Goal: Task Accomplishment & Management: Manage account settings

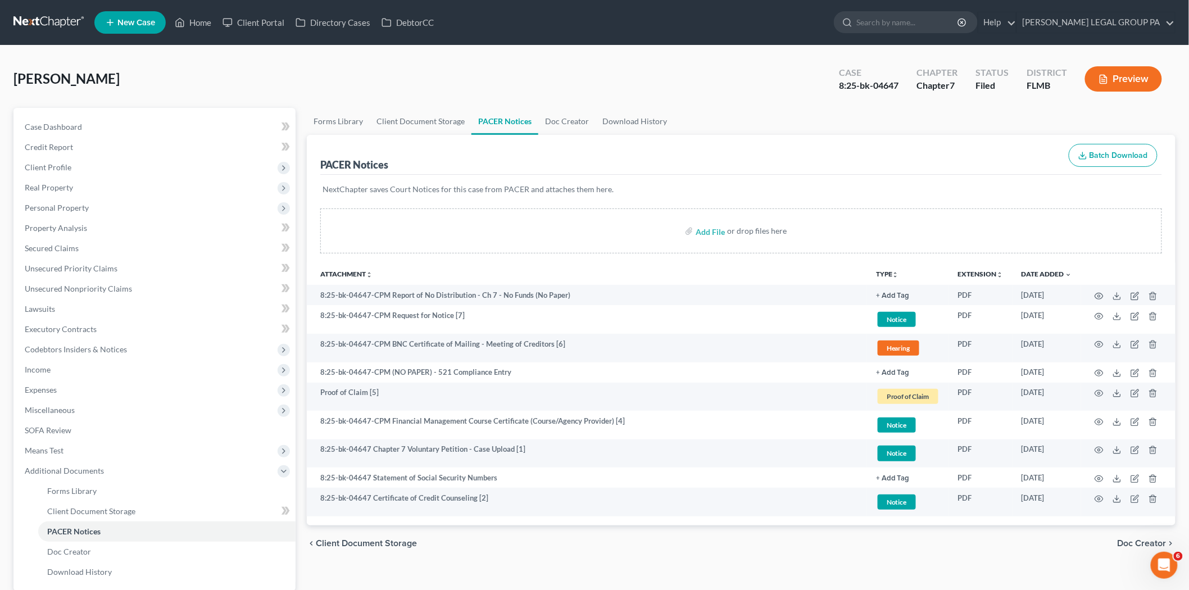
click at [790, 108] on ul "Forms Library Client Document Storage PACER Notices Doc Creator Download History" at bounding box center [741, 121] width 869 height 27
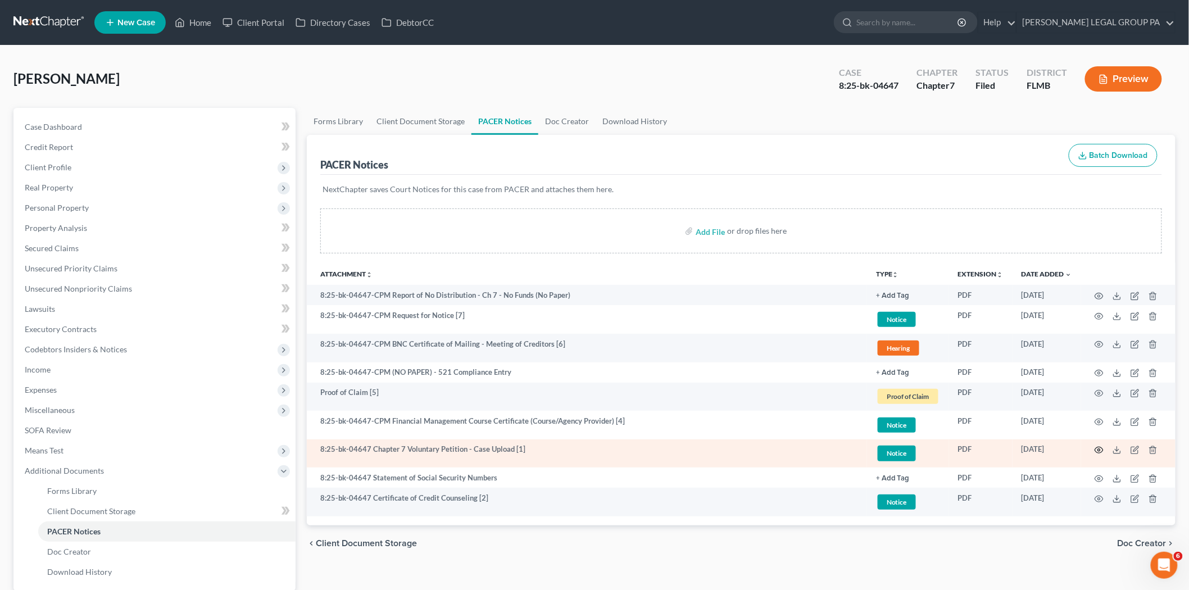
click at [1101, 450] on icon "button" at bounding box center [1099, 450] width 9 height 9
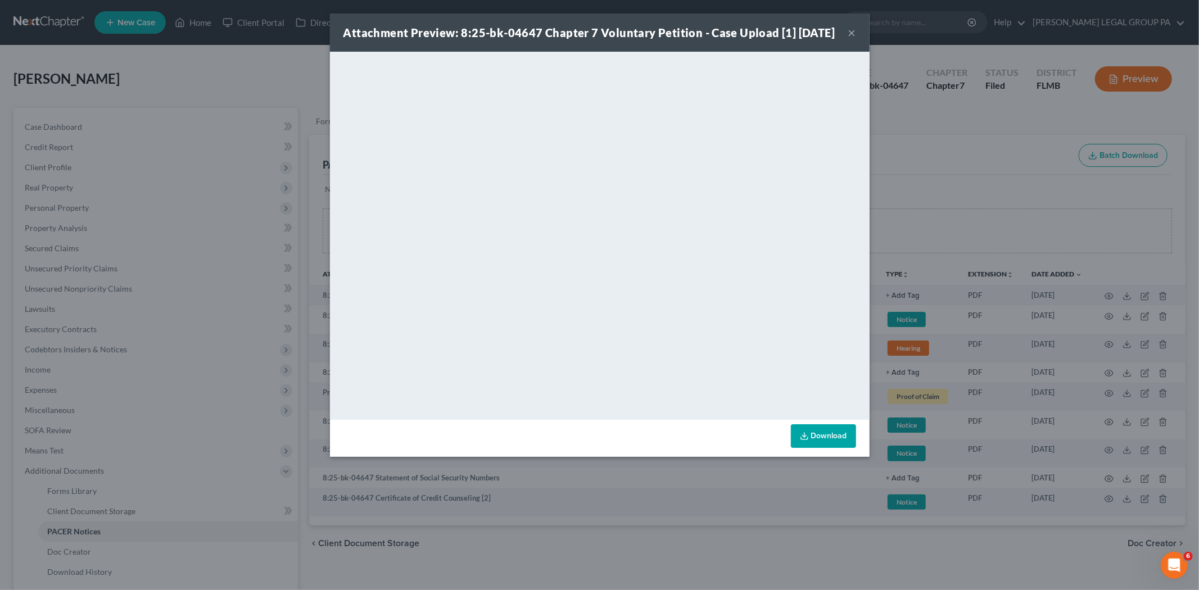
click at [849, 39] on button "×" at bounding box center [852, 32] width 8 height 13
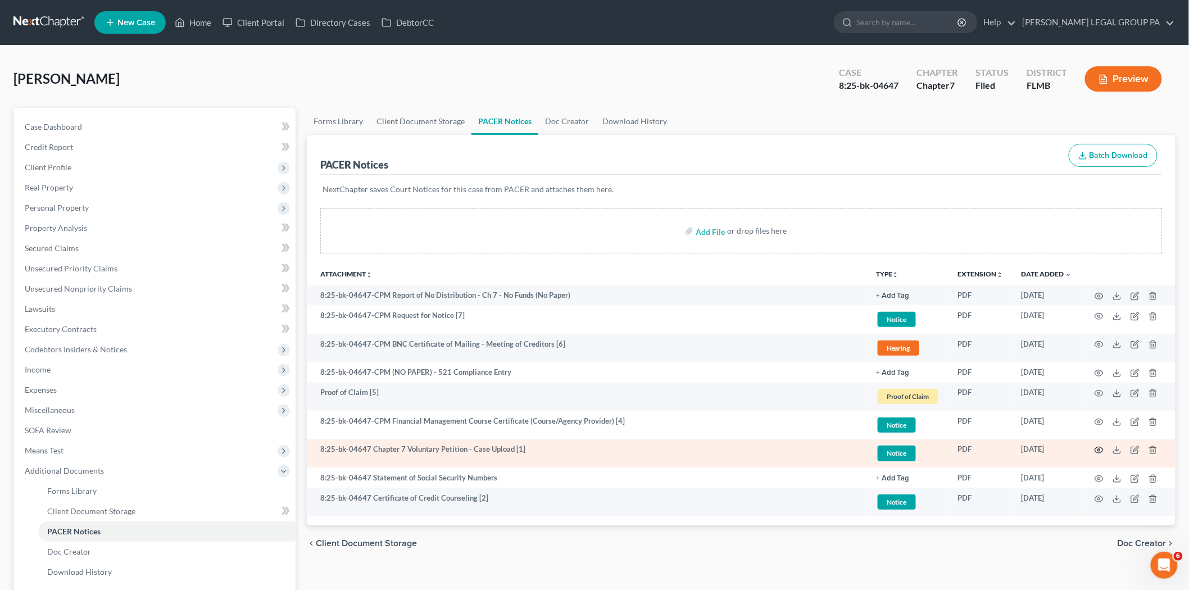
click at [1101, 452] on icon "button" at bounding box center [1099, 450] width 9 height 9
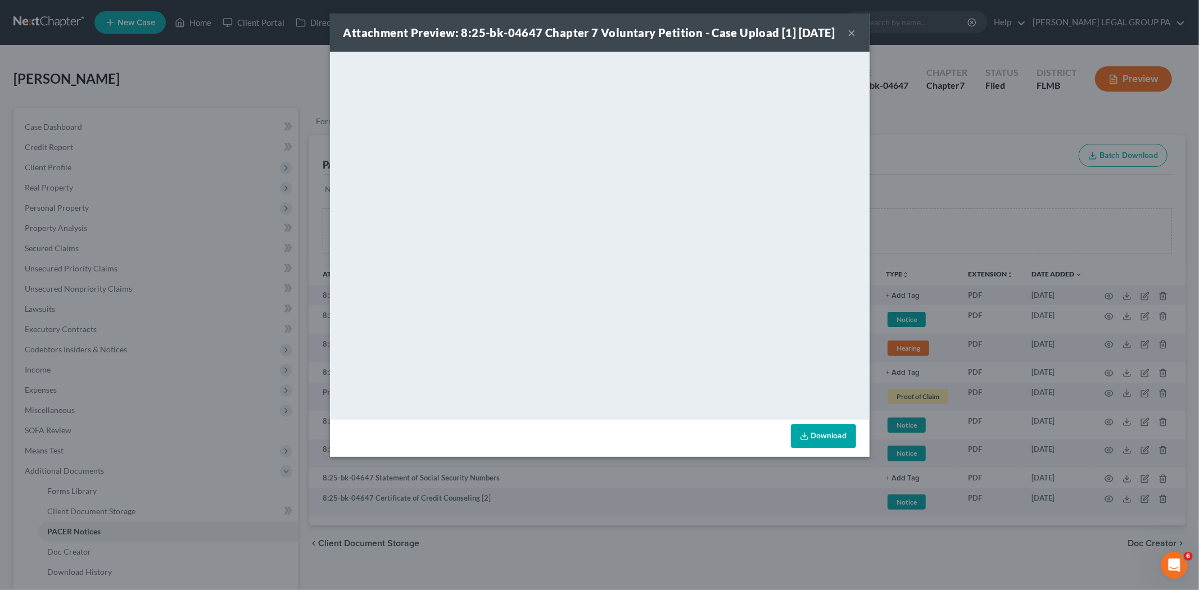
click at [849, 35] on button "×" at bounding box center [852, 32] width 8 height 13
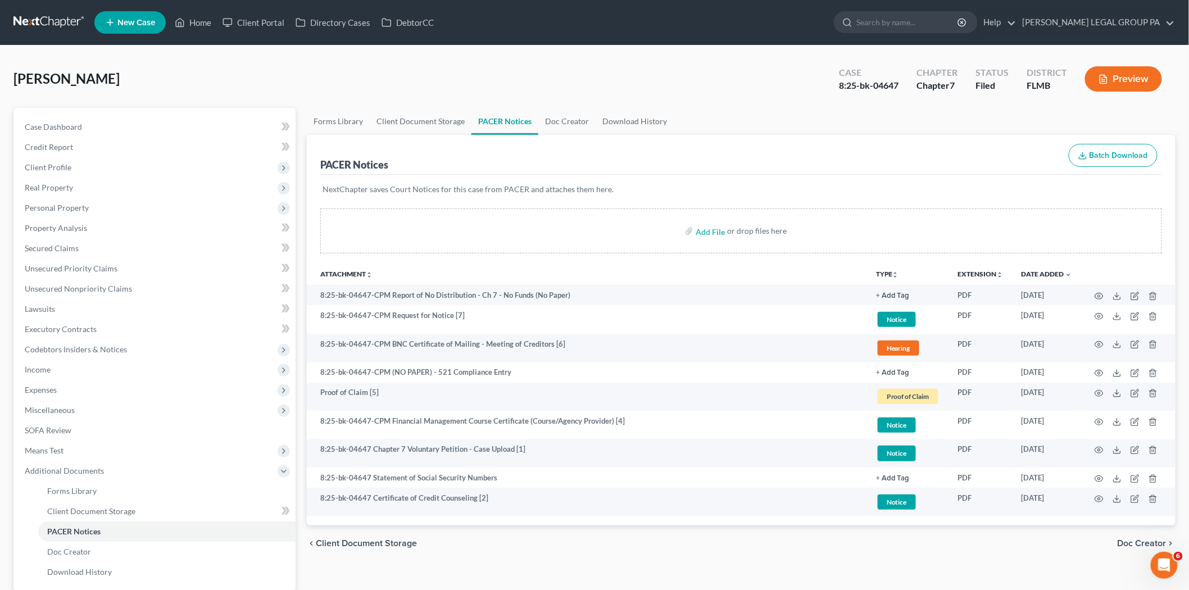
click at [1114, 87] on button "Preview" at bounding box center [1123, 78] width 77 height 25
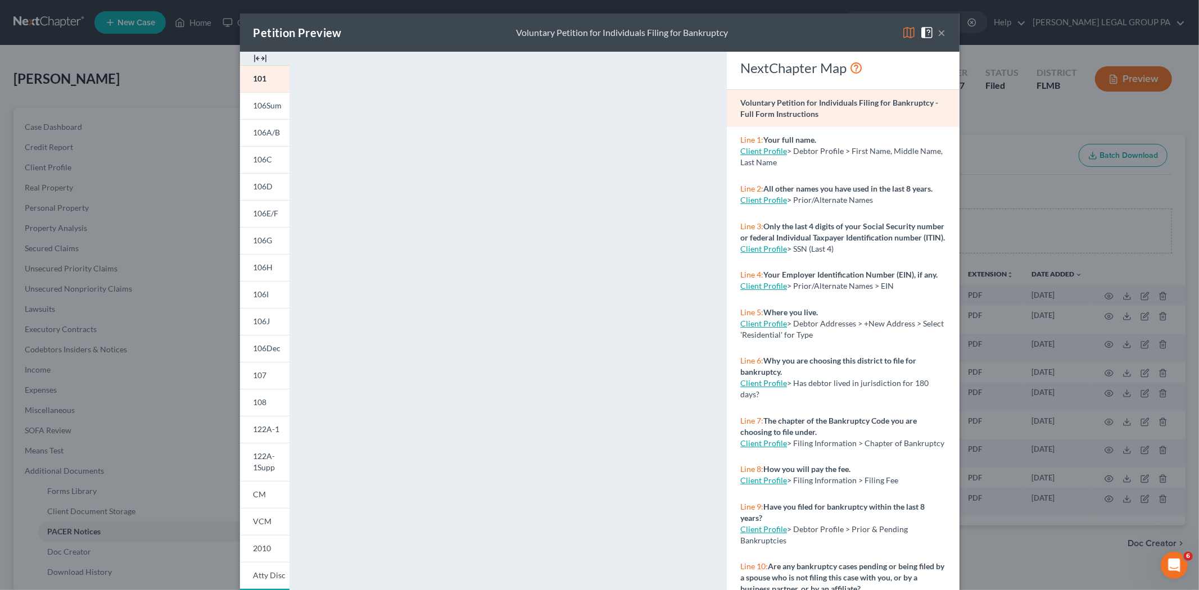
click at [938, 26] on button "×" at bounding box center [942, 32] width 8 height 13
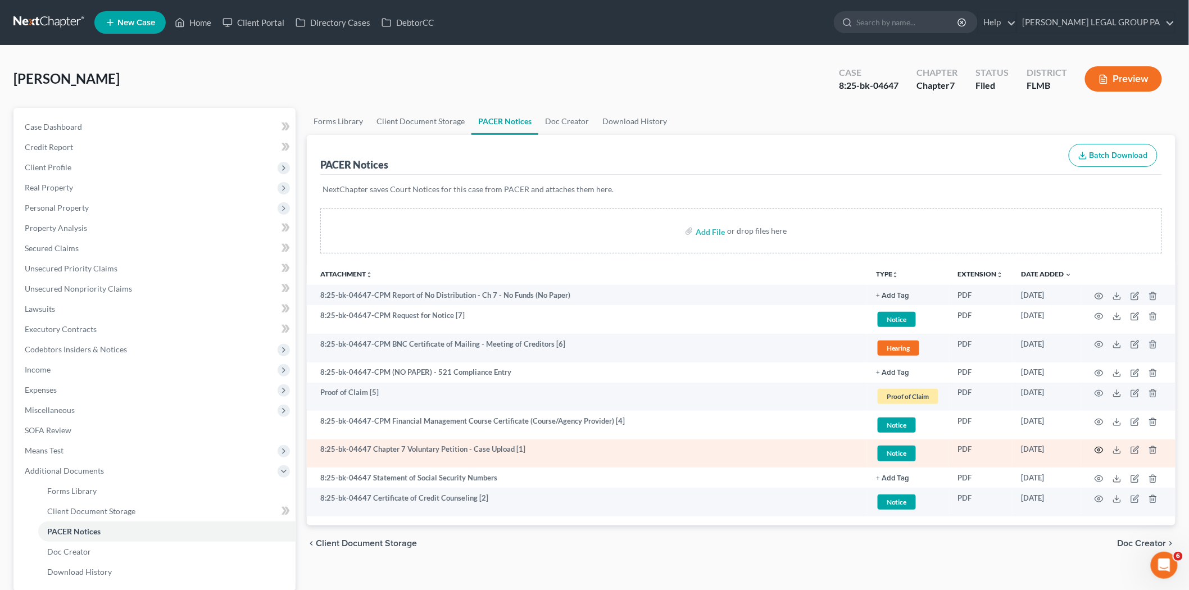
click at [1097, 447] on icon "button" at bounding box center [1099, 450] width 9 height 9
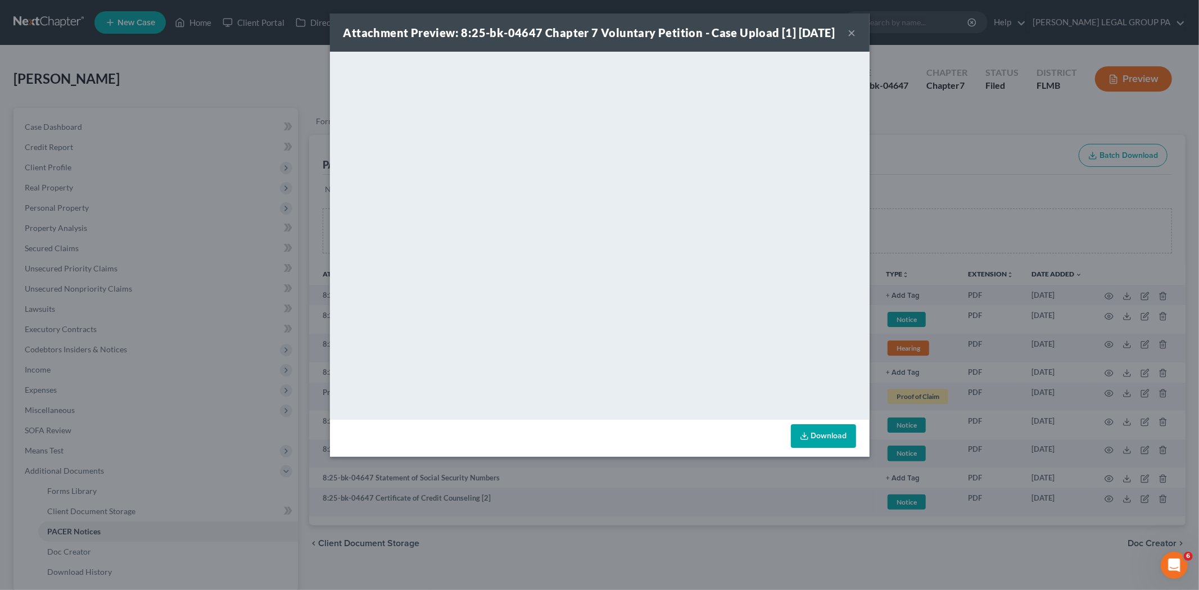
click at [850, 38] on button "×" at bounding box center [852, 32] width 8 height 13
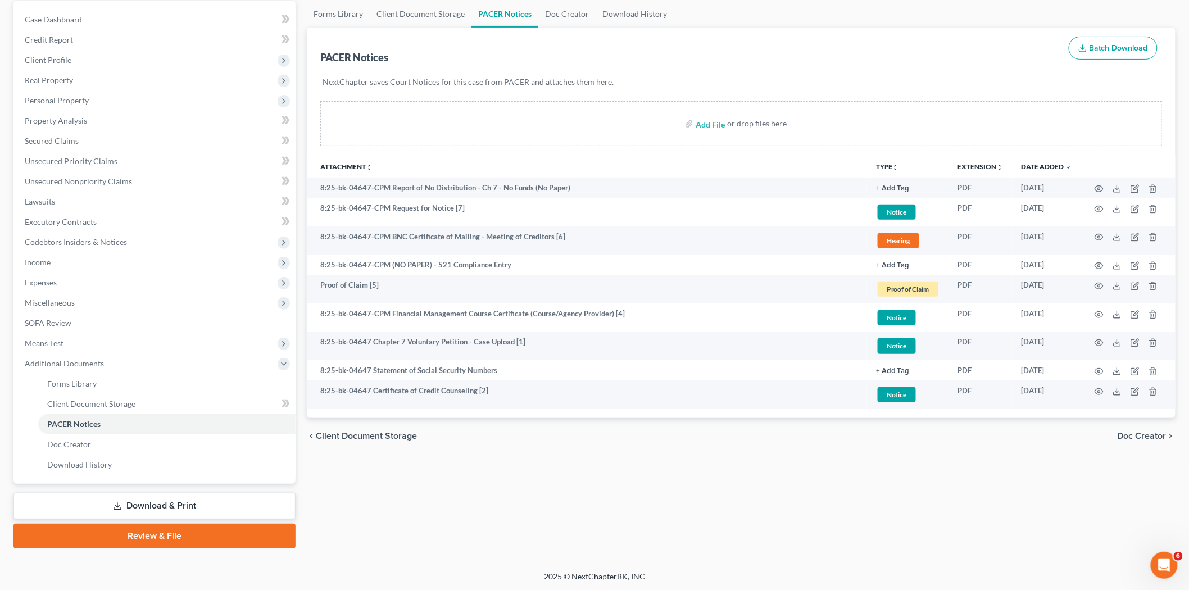
click at [148, 506] on link "Download & Print" at bounding box center [154, 506] width 282 height 26
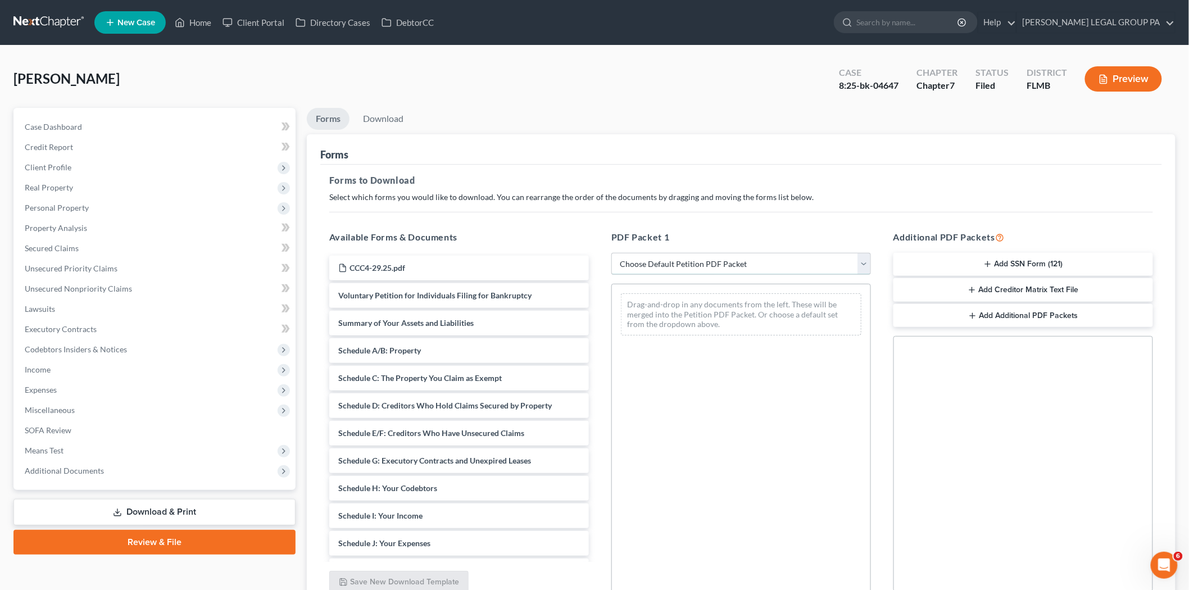
click at [684, 266] on select "Choose Default Petition PDF Packet Complete Bankruptcy Petition (all forms and …" at bounding box center [741, 264] width 260 height 22
click at [643, 216] on div "Forms to Download Select which forms you would like to download. You can rearra…" at bounding box center [741, 390] width 842 height 451
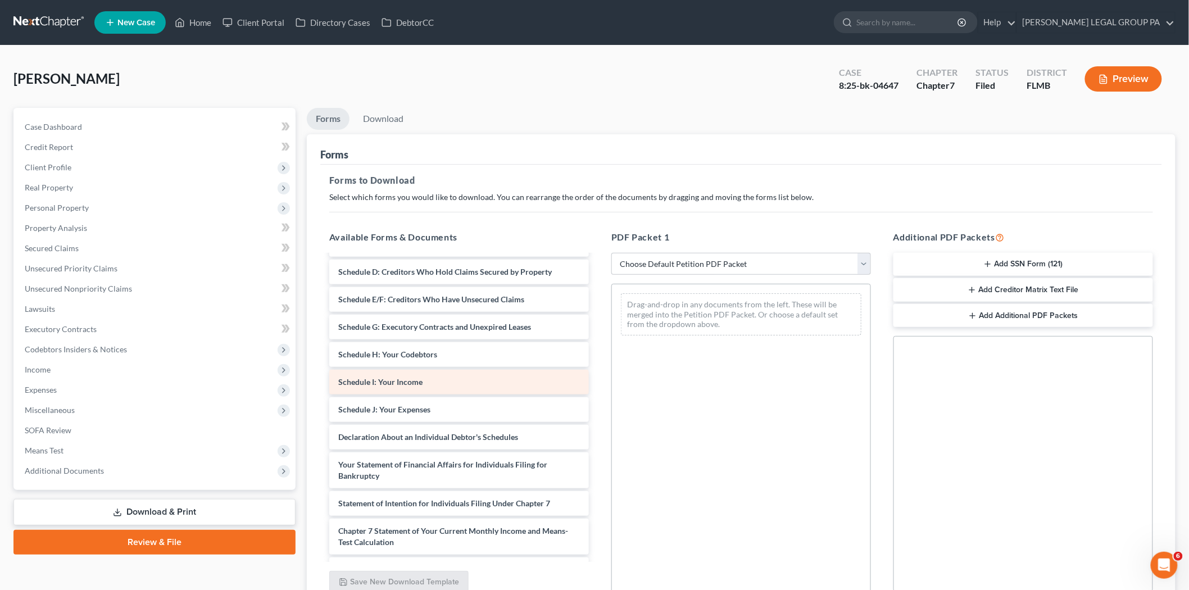
scroll to position [125, 0]
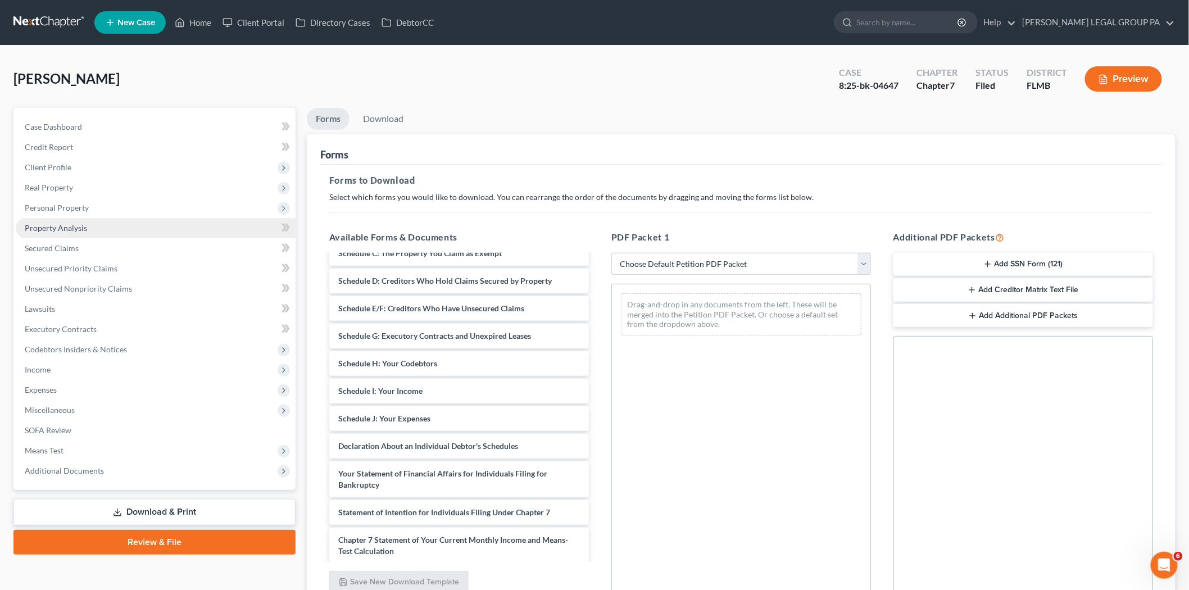
click at [92, 229] on link "Property Analysis" at bounding box center [156, 228] width 280 height 20
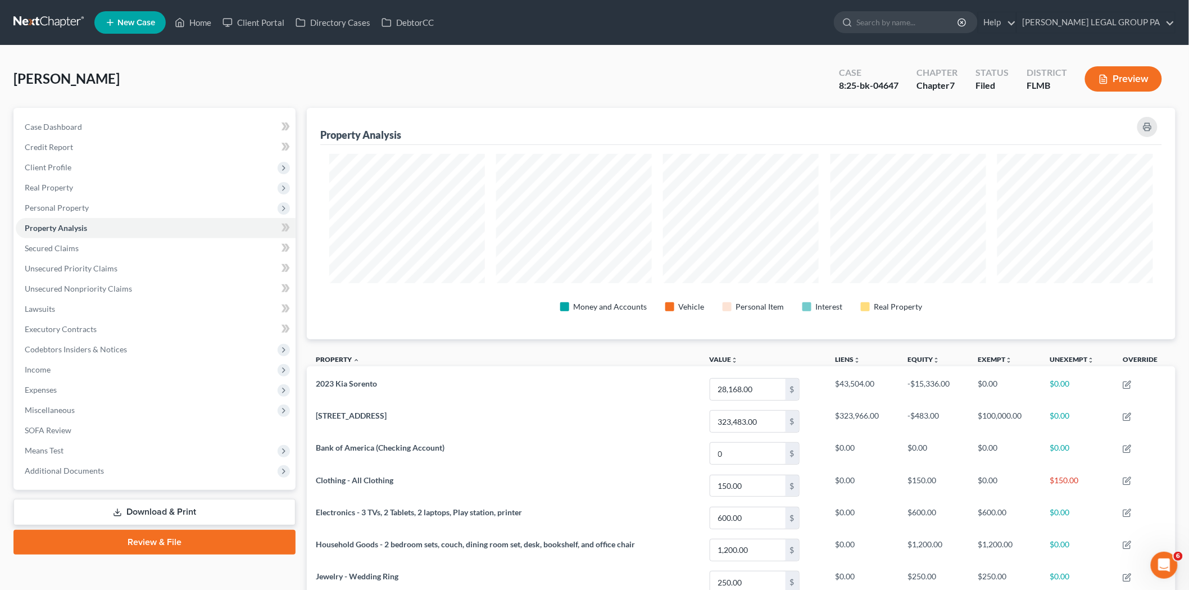
scroll to position [232, 869]
click at [152, 516] on link "Download & Print" at bounding box center [154, 512] width 282 height 26
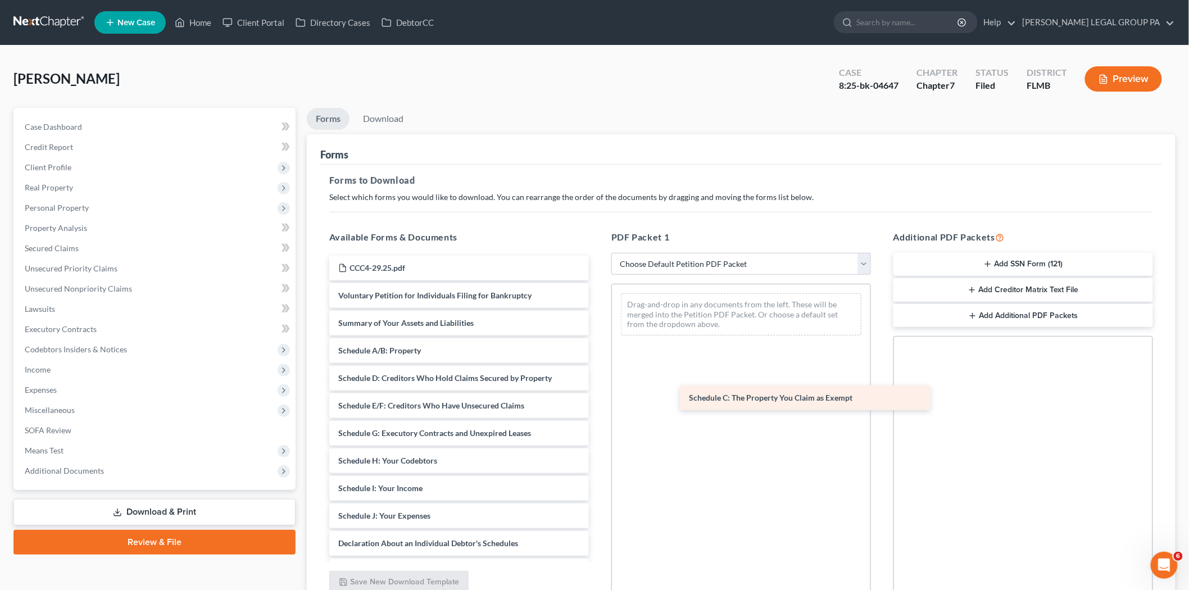
drag, startPoint x: 443, startPoint y: 380, endPoint x: 793, endPoint y: 401, distance: 351.2
click at [598, 401] on div "Schedule C: The Property You Claim as Exempt CCC4-29.25.pdf Voluntary Petition …" at bounding box center [459, 533] width 278 height 554
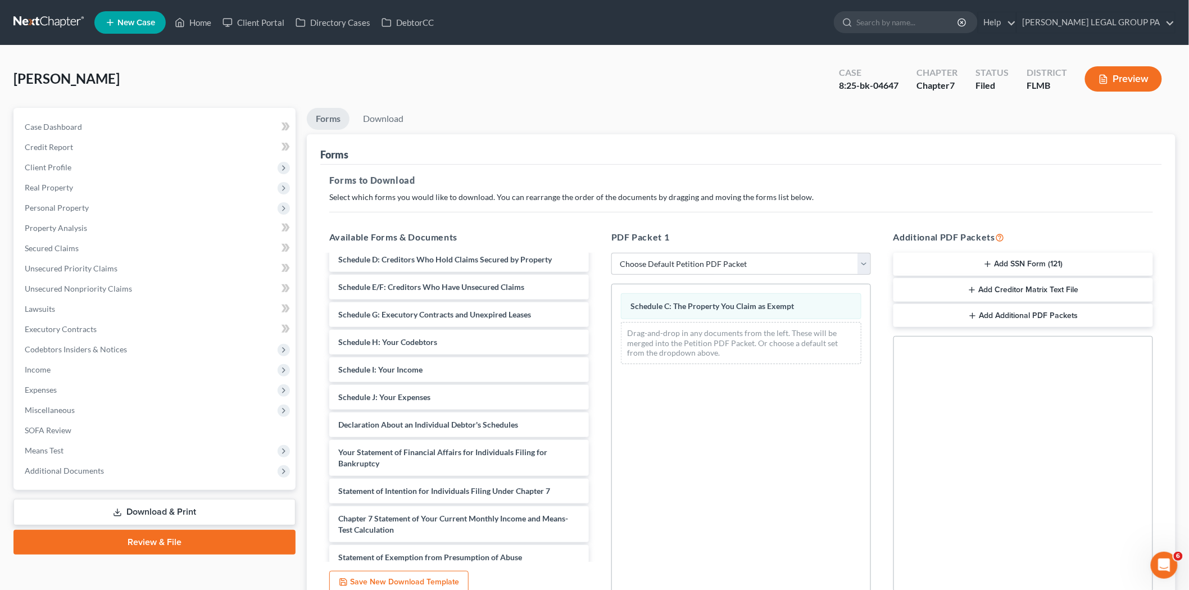
scroll to position [125, 0]
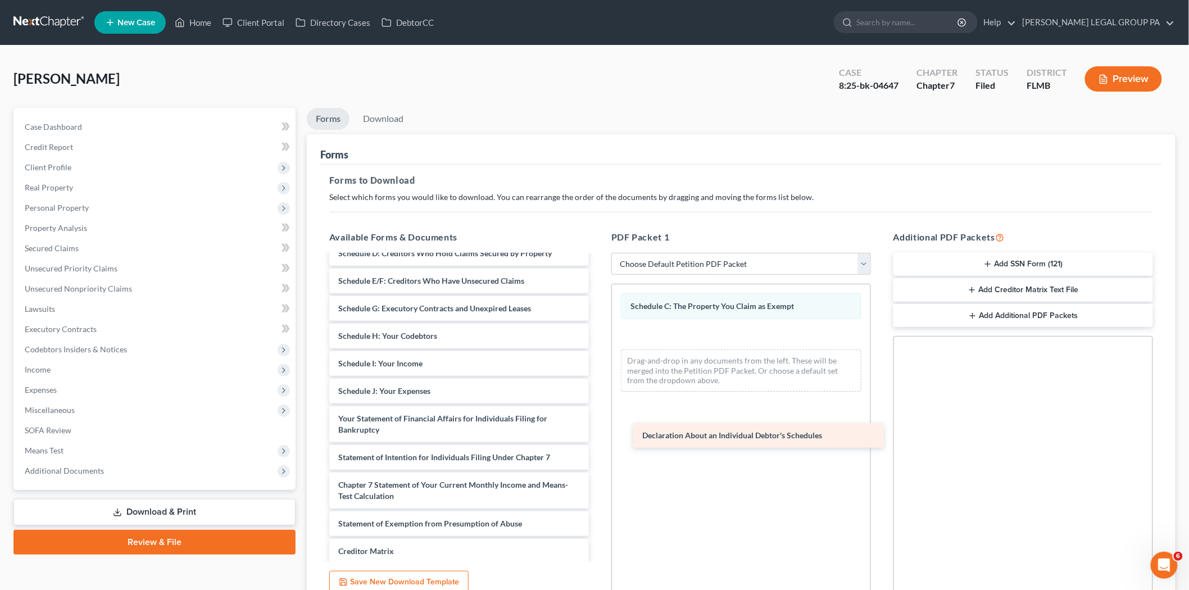
drag, startPoint x: 447, startPoint y: 414, endPoint x: 751, endPoint y: 432, distance: 304.5
click at [598, 432] on div "Declaration About an Individual Debtor's Schedules CCC4-29.25.pdf Voluntary Pet…" at bounding box center [459, 394] width 278 height 527
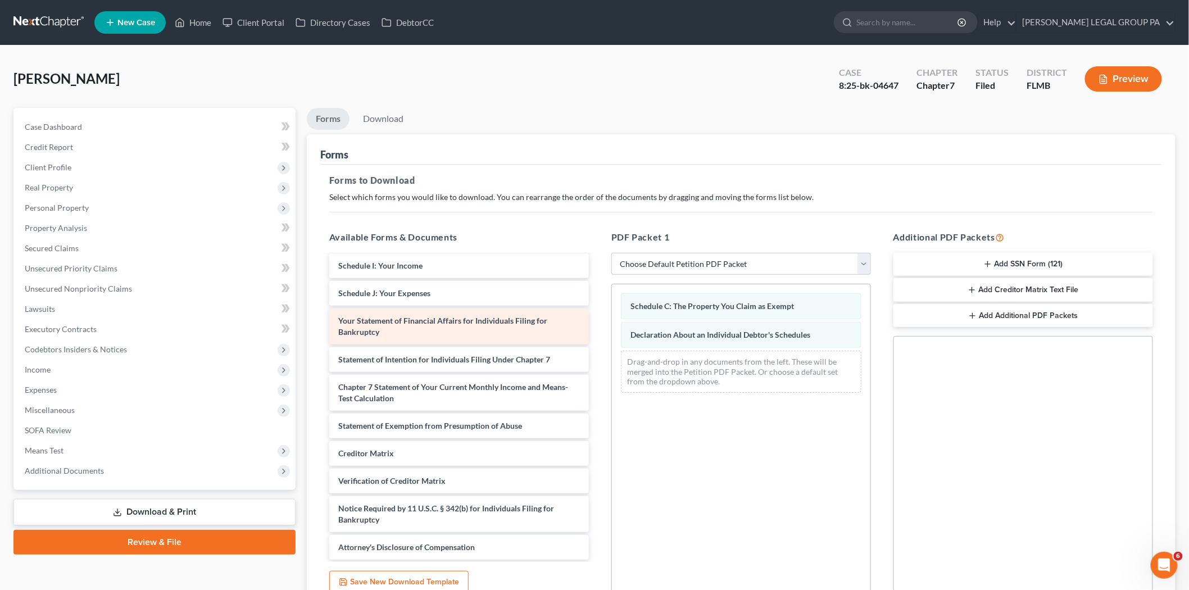
scroll to position [62, 0]
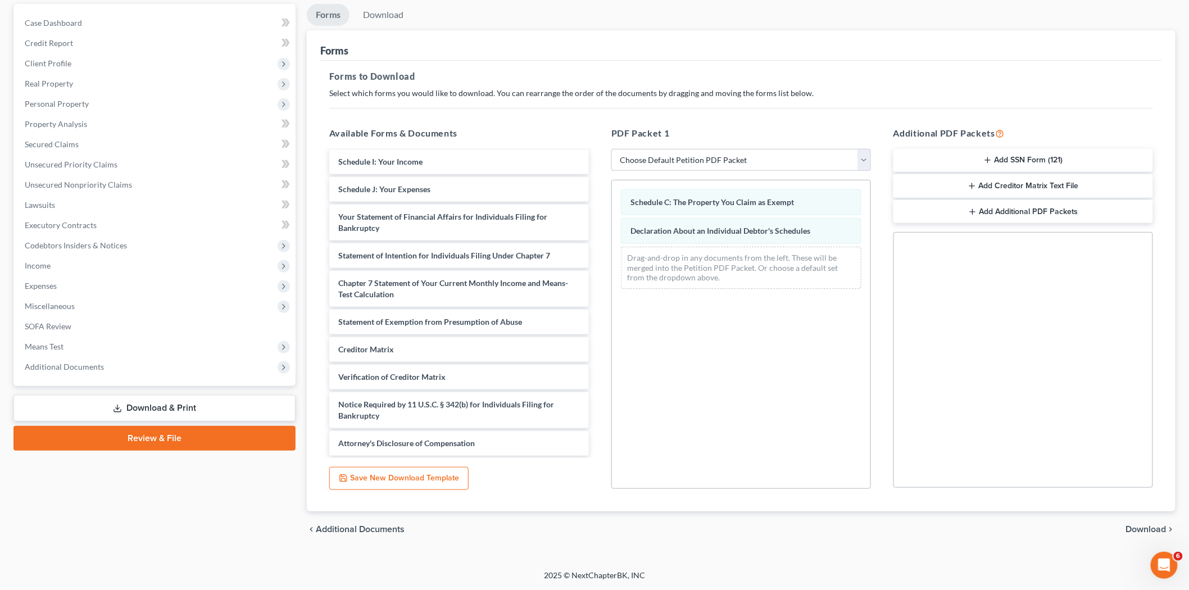
click at [1144, 525] on span "Download" at bounding box center [1146, 529] width 40 height 9
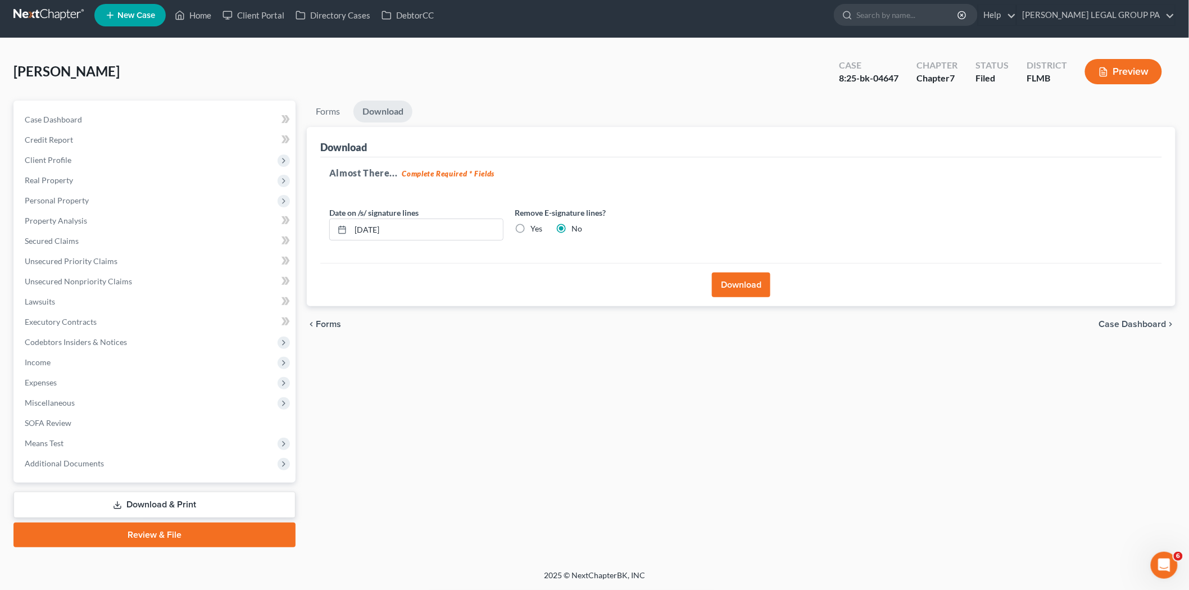
scroll to position [6, 0]
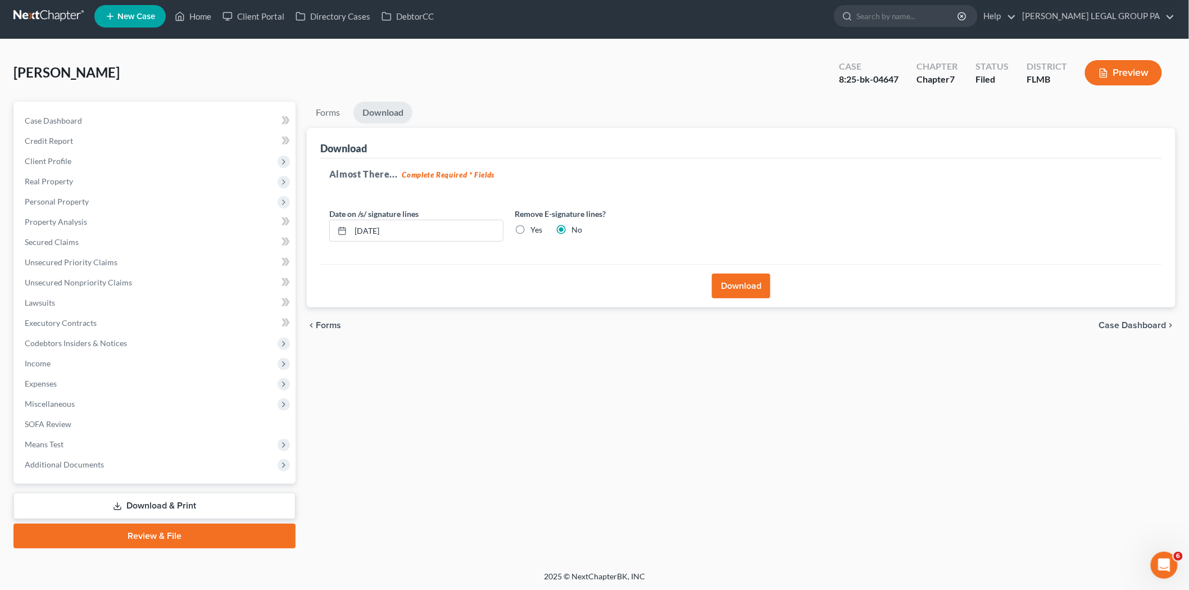
click at [753, 282] on button "Download" at bounding box center [741, 286] width 58 height 25
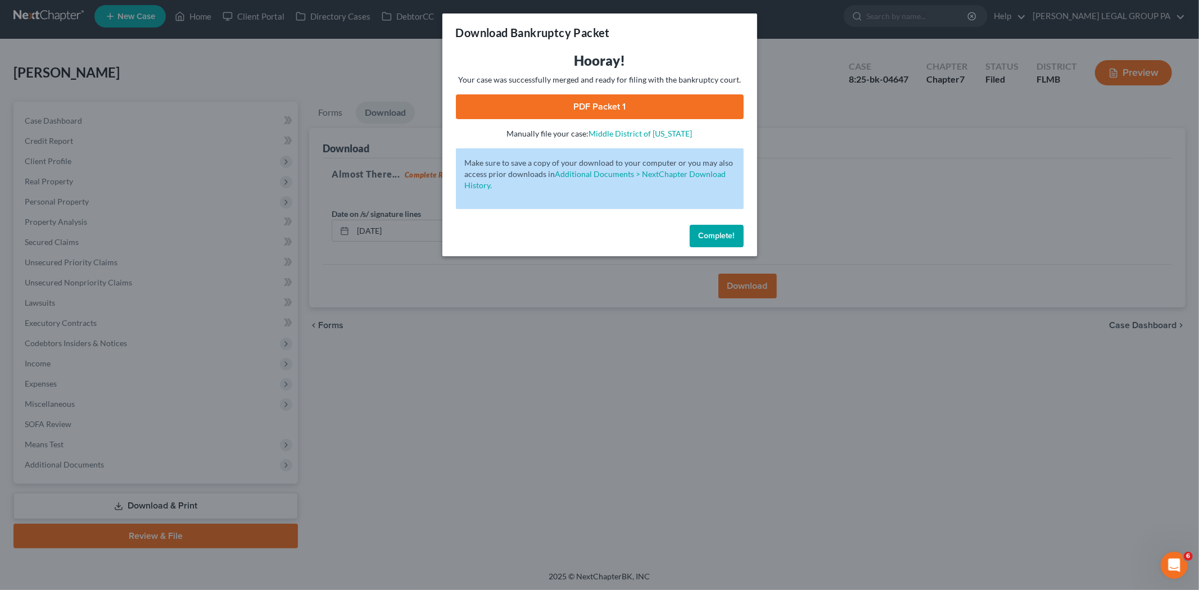
click at [594, 99] on link "PDF Packet 1" at bounding box center [600, 106] width 288 height 25
click at [720, 236] on span "Complete!" at bounding box center [716, 236] width 36 height 10
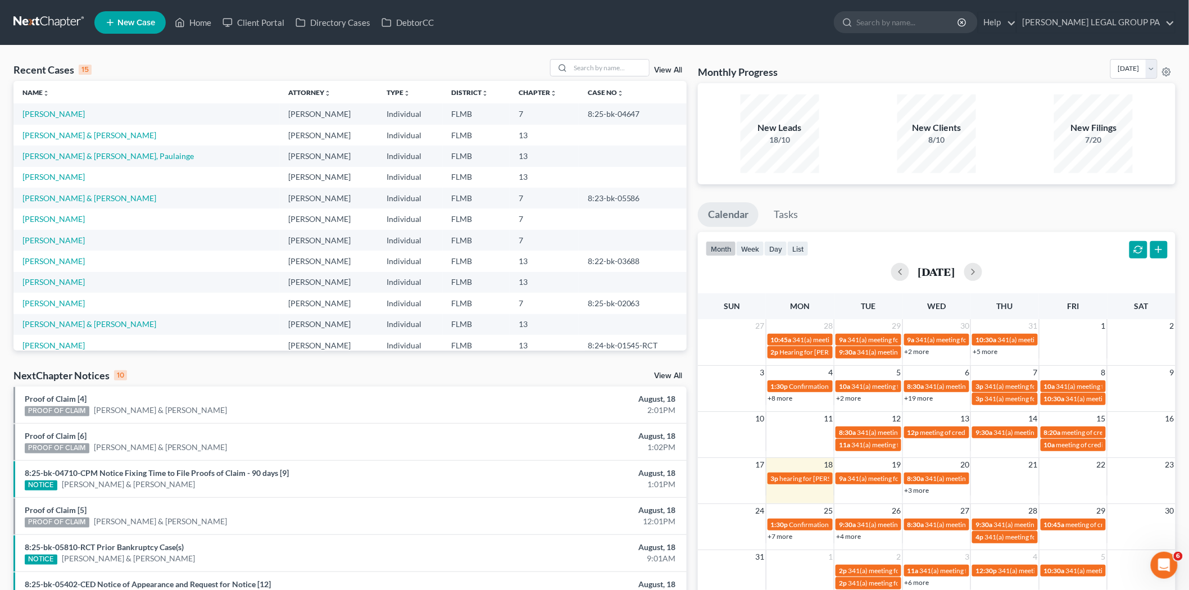
click at [692, 26] on ul "New Case Home Client Portal Directory Cases DebtorCC - No Result - See all resu…" at bounding box center [634, 22] width 1081 height 29
click at [604, 62] on input "search" at bounding box center [609, 68] width 79 height 16
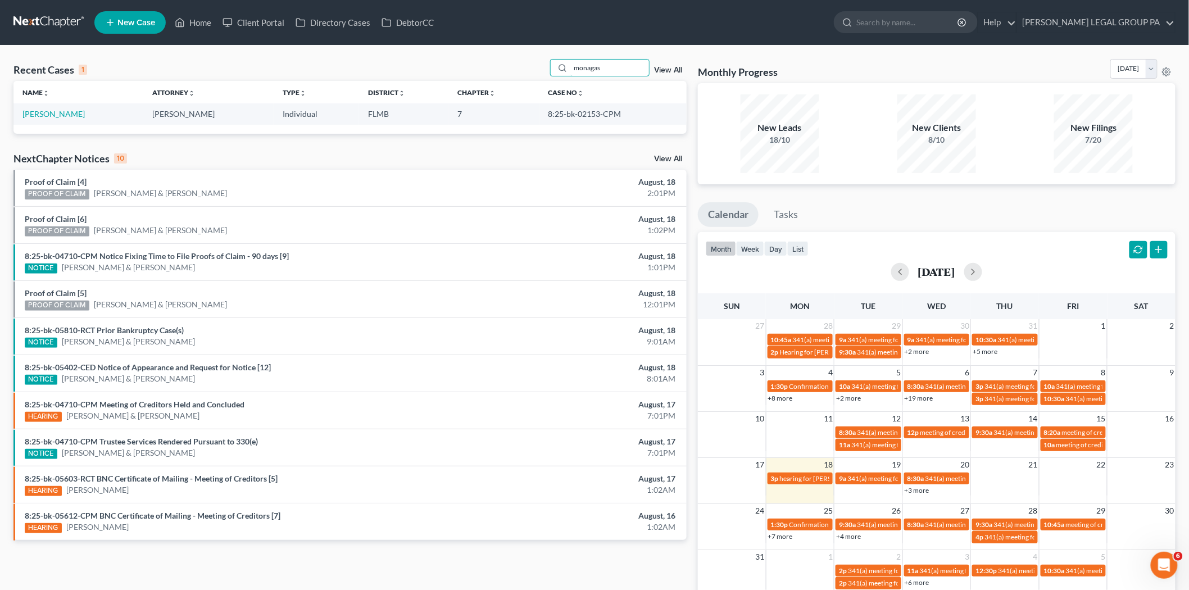
type input "monagas"
click at [46, 115] on link "[PERSON_NAME]" at bounding box center [53, 114] width 62 height 10
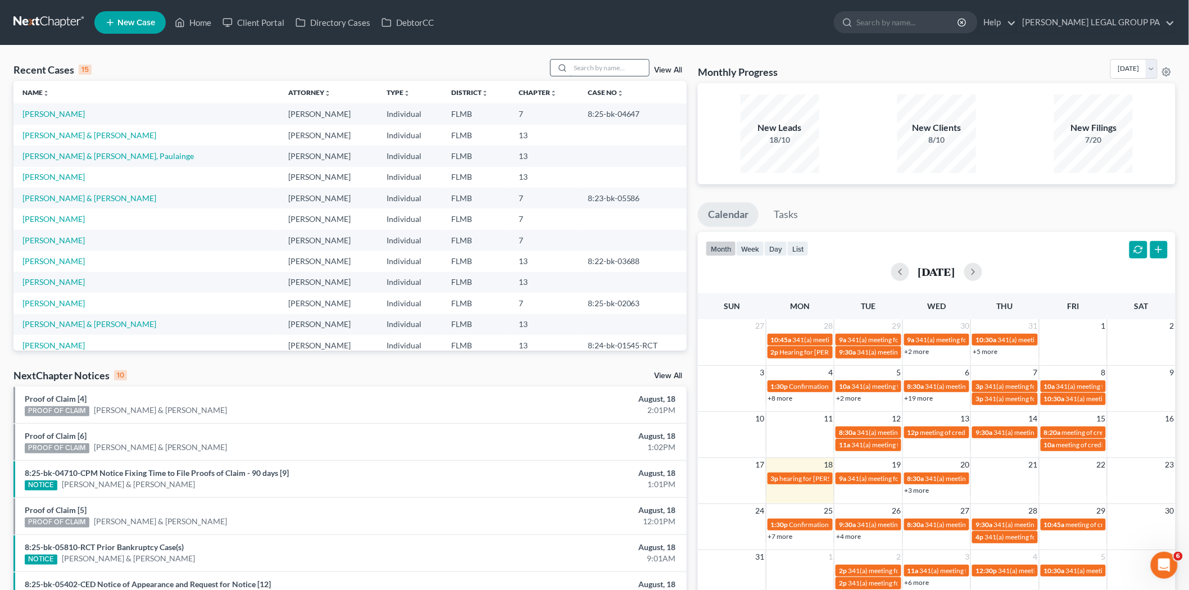
click at [597, 66] on input "search" at bounding box center [609, 68] width 79 height 16
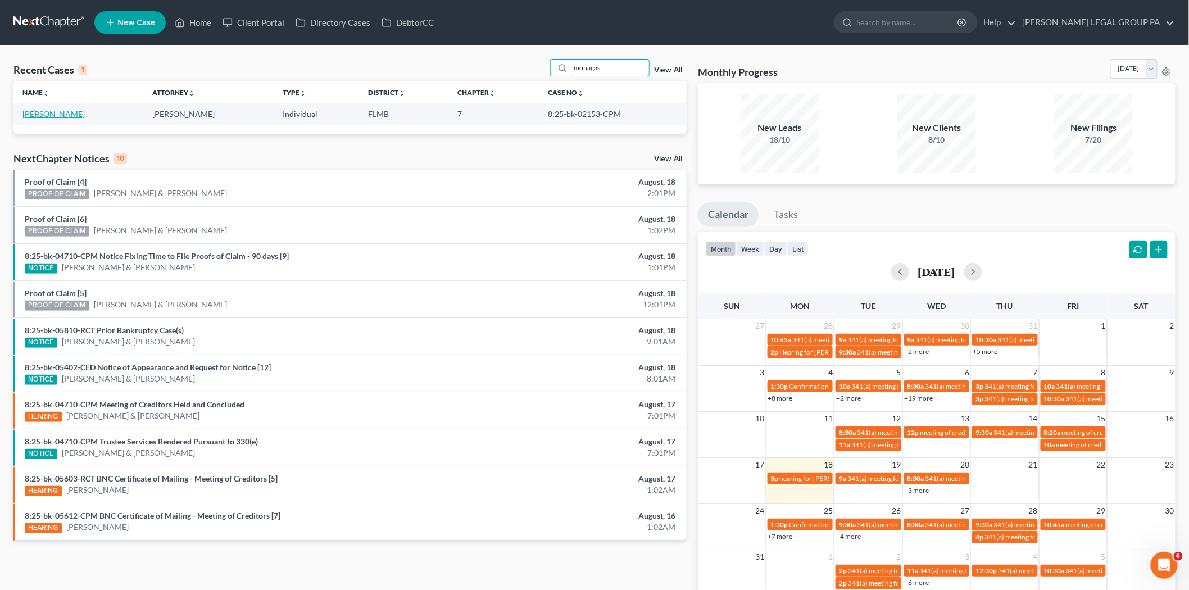
type input "monagas"
click at [72, 116] on link "[PERSON_NAME]" at bounding box center [53, 114] width 62 height 10
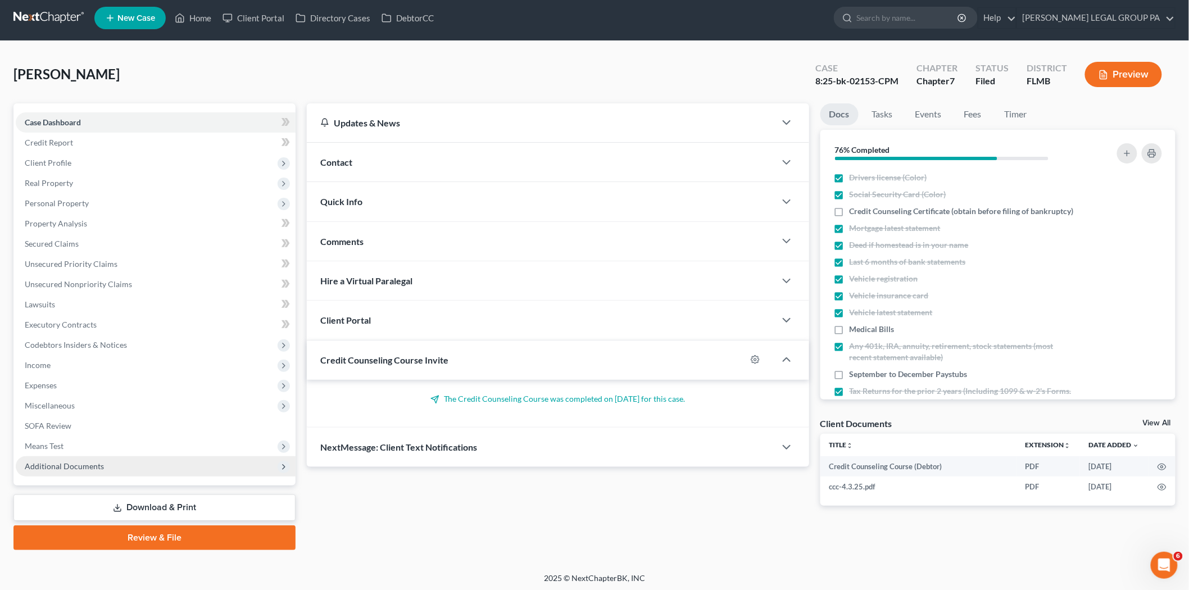
scroll to position [6, 0]
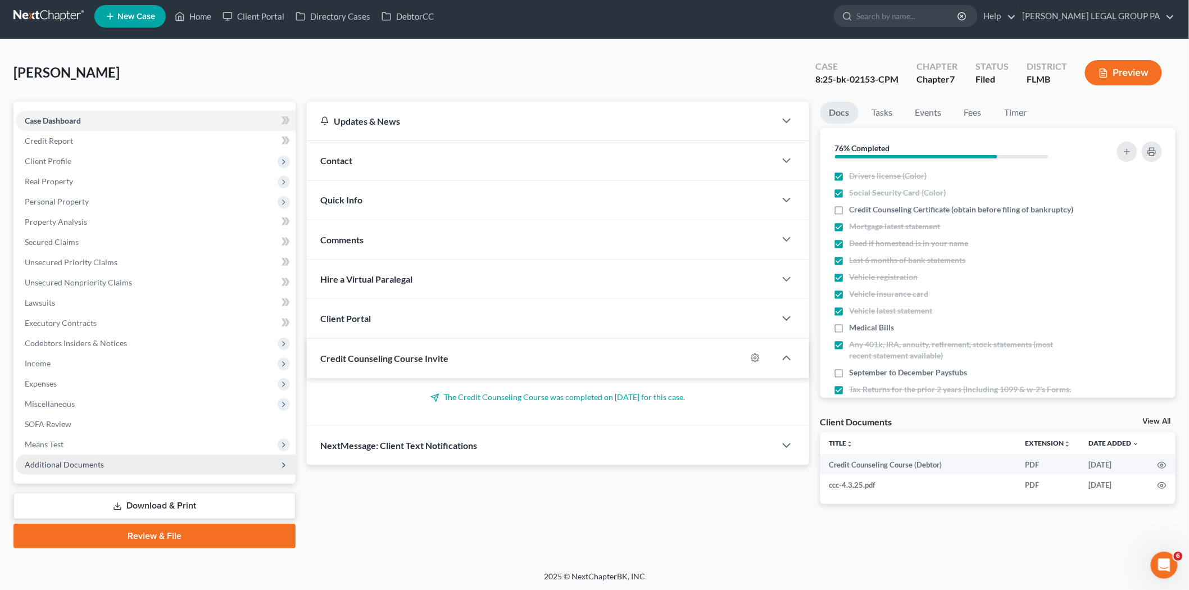
click at [161, 469] on span "Additional Documents" at bounding box center [156, 465] width 280 height 20
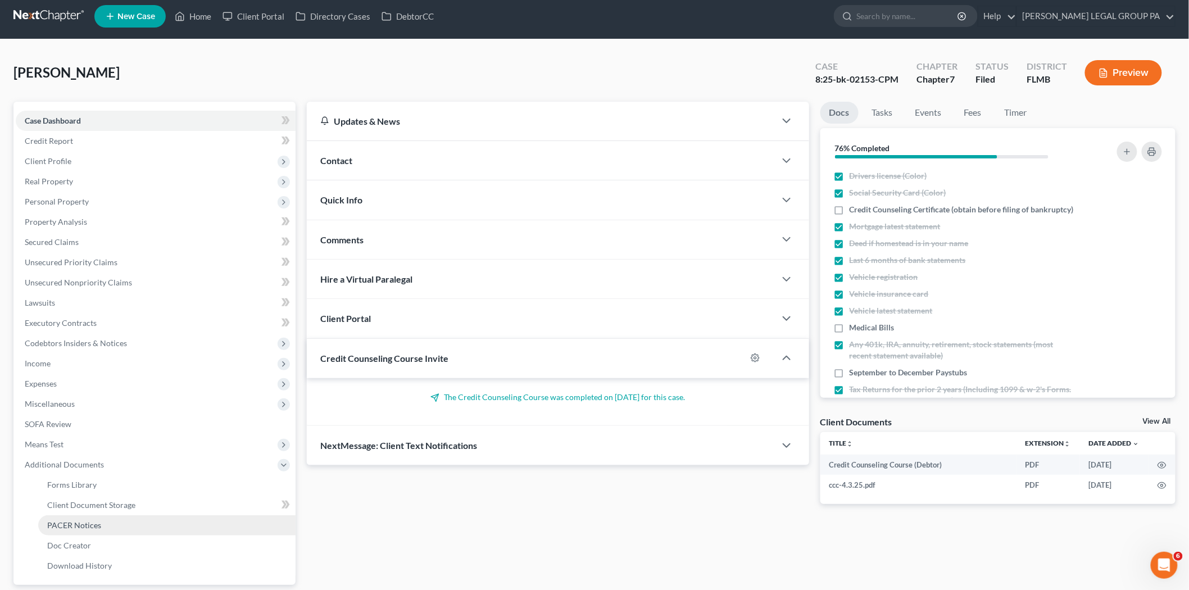
click at [126, 523] on link "PACER Notices" at bounding box center [166, 525] width 257 height 20
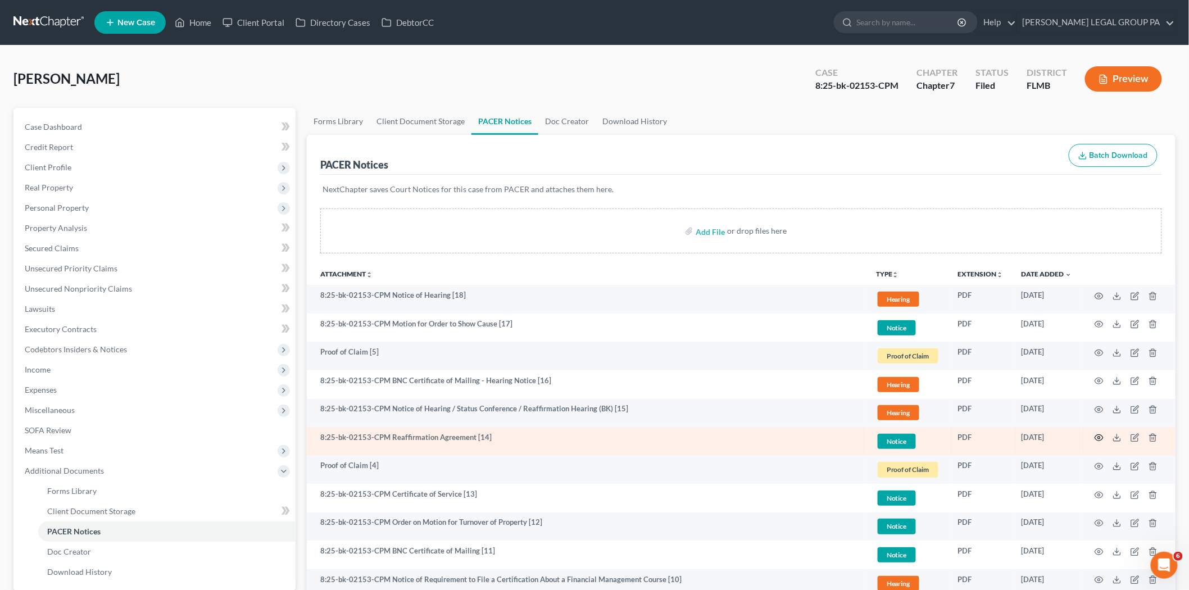
click at [1099, 439] on icon "button" at bounding box center [1099, 437] width 9 height 9
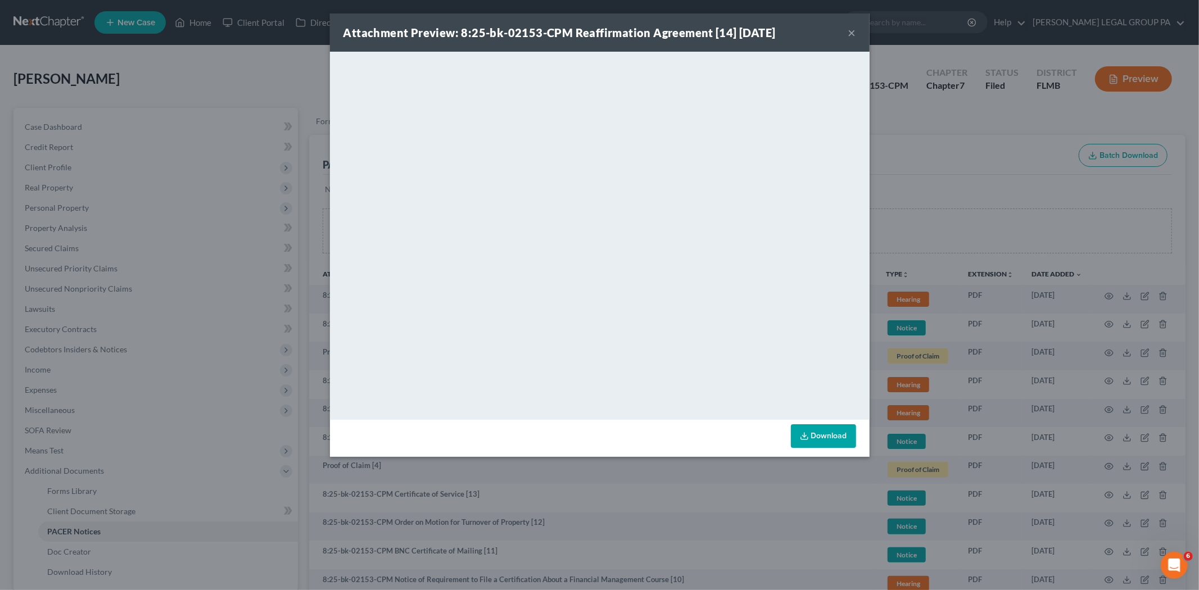
click at [852, 31] on button "×" at bounding box center [852, 32] width 8 height 13
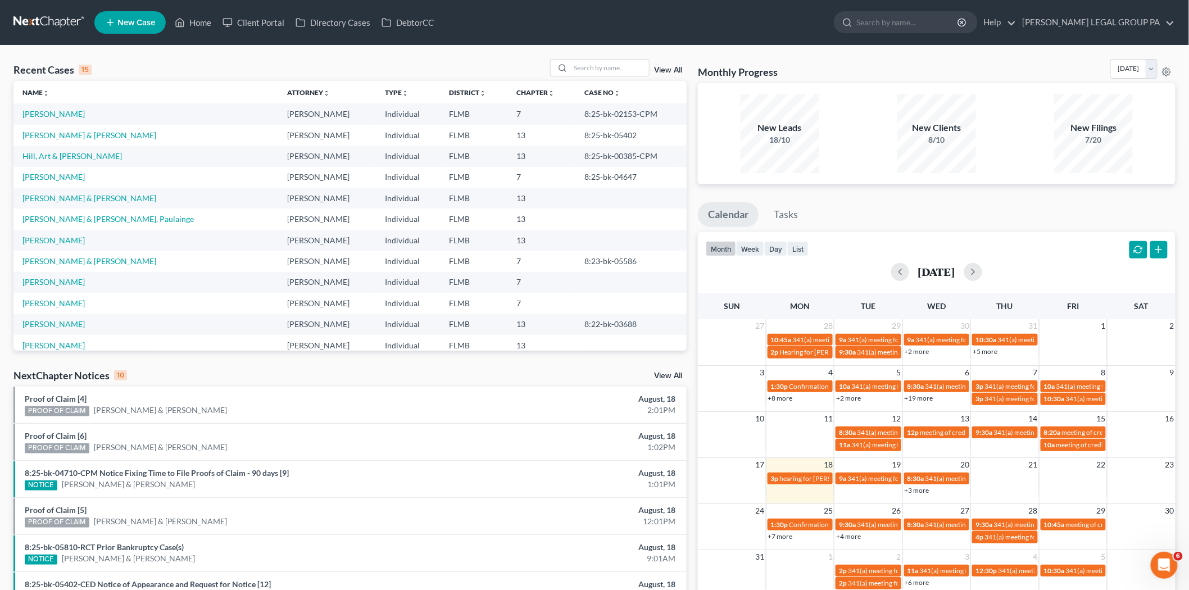
click at [57, 108] on td "[PERSON_NAME]" at bounding box center [145, 113] width 265 height 21
click at [57, 113] on link "[PERSON_NAME]" at bounding box center [53, 114] width 62 height 10
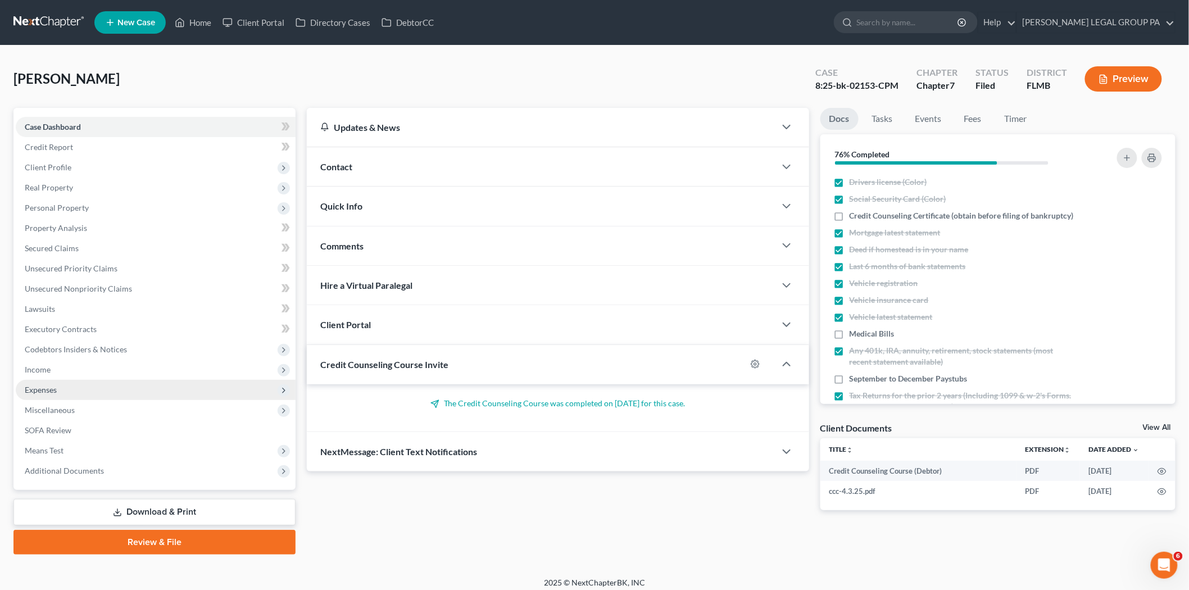
click at [66, 394] on span "Expenses" at bounding box center [156, 390] width 280 height 20
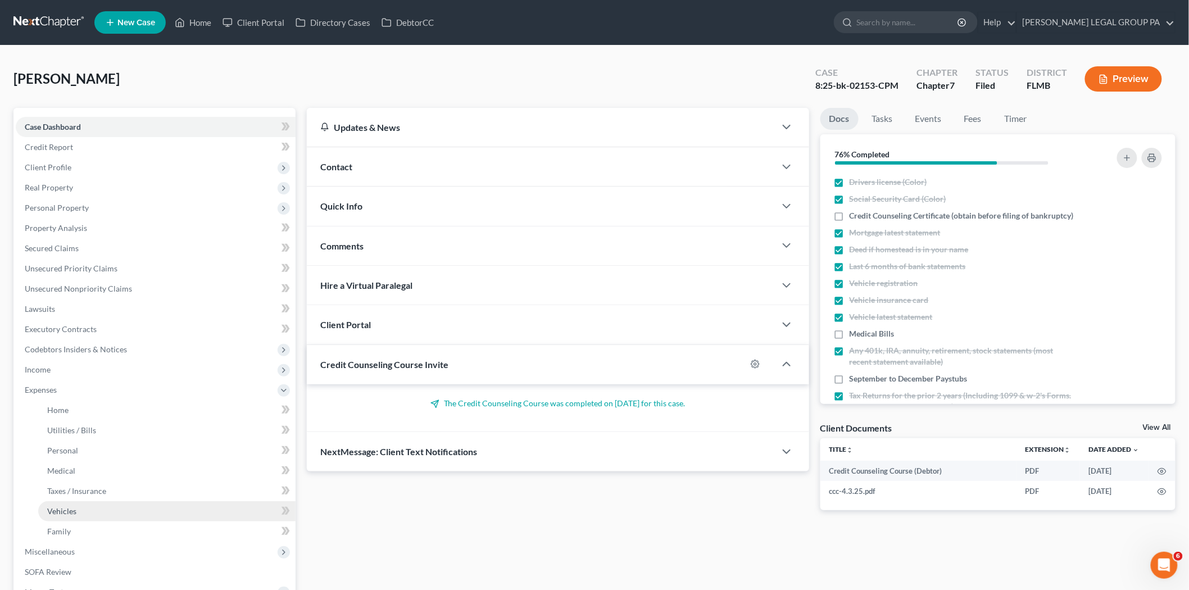
click at [83, 519] on link "Vehicles" at bounding box center [166, 511] width 257 height 20
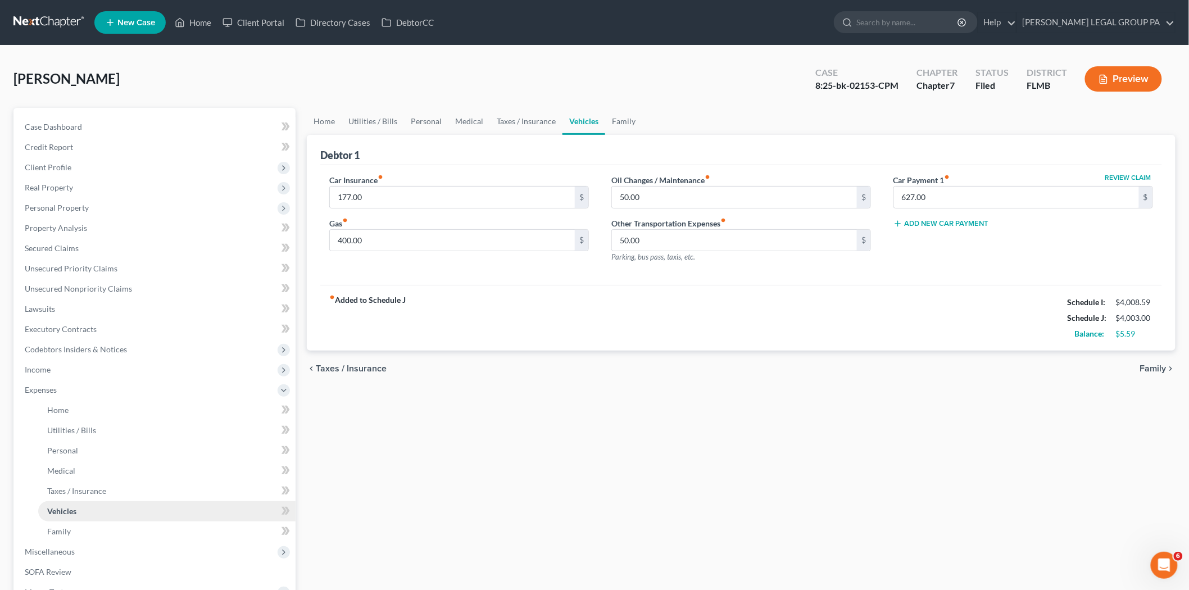
scroll to position [125, 0]
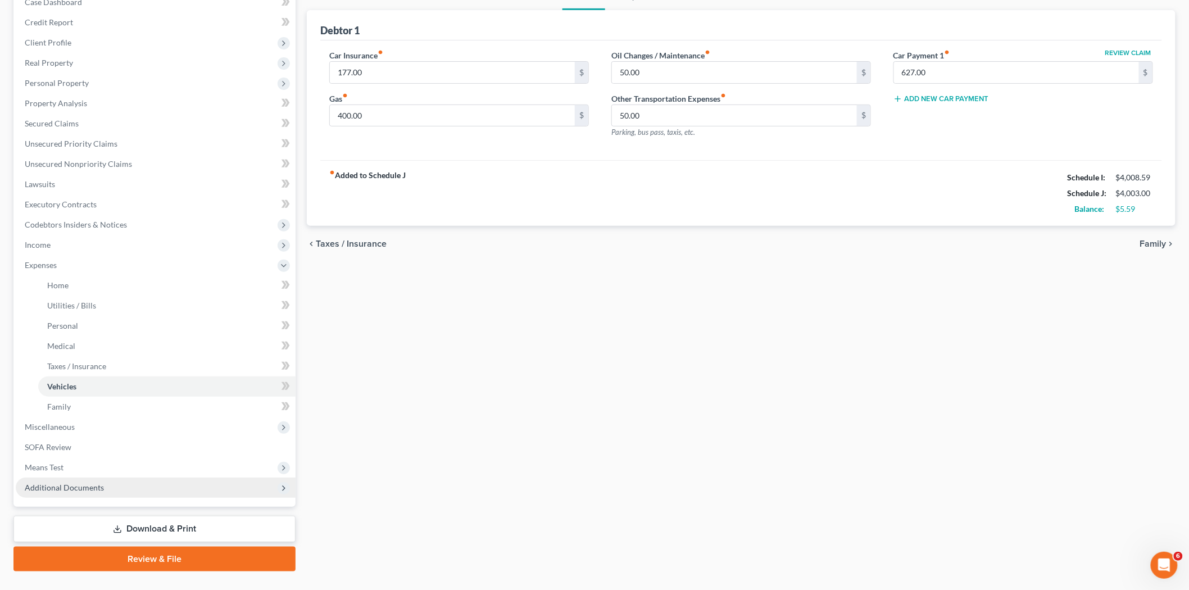
click at [120, 492] on span "Additional Documents" at bounding box center [156, 488] width 280 height 20
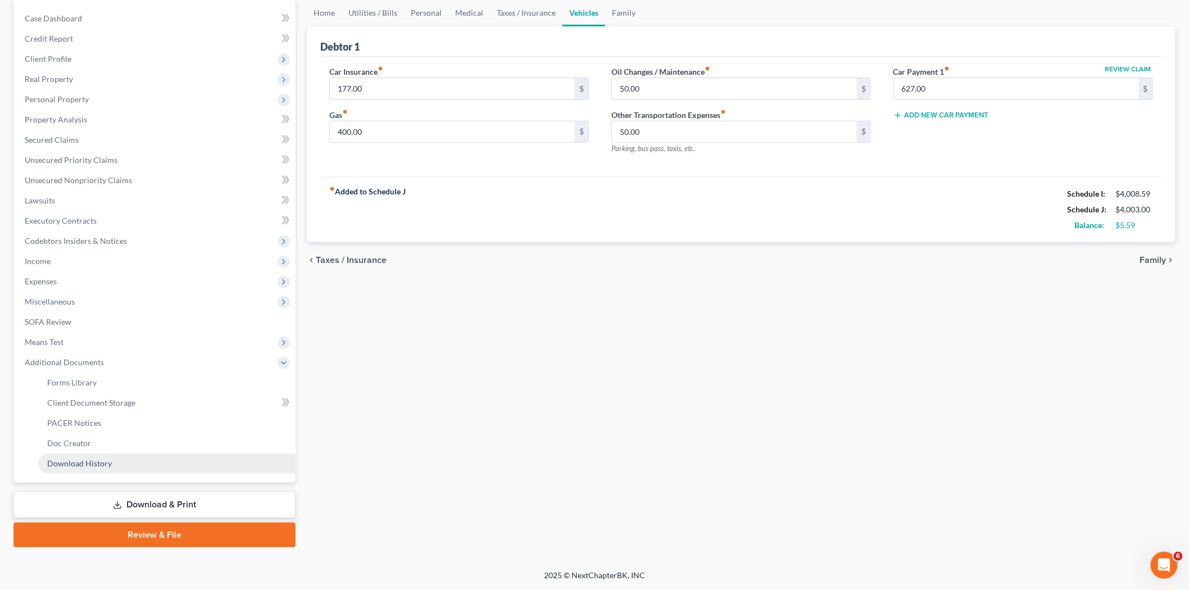
scroll to position [107, 0]
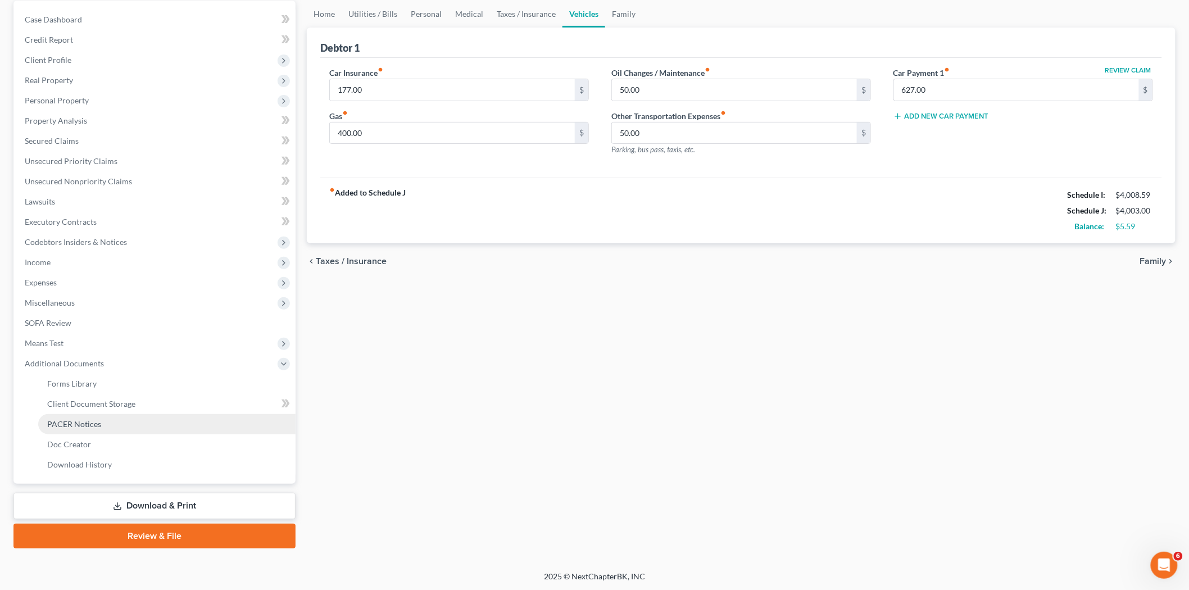
click at [120, 427] on link "PACER Notices" at bounding box center [166, 424] width 257 height 20
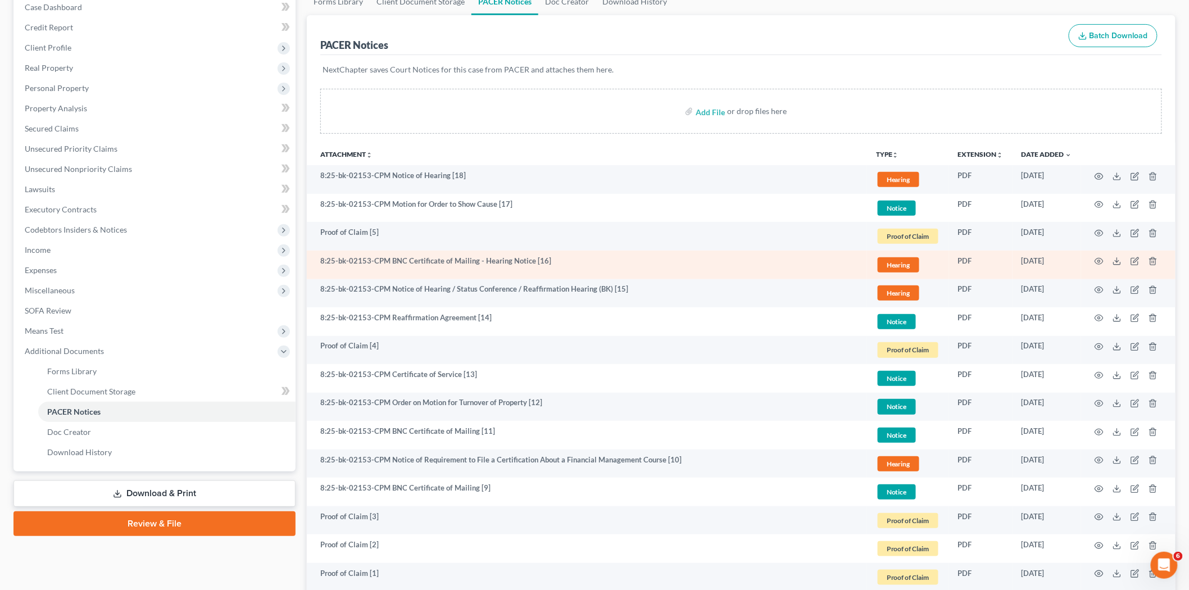
scroll to position [125, 0]
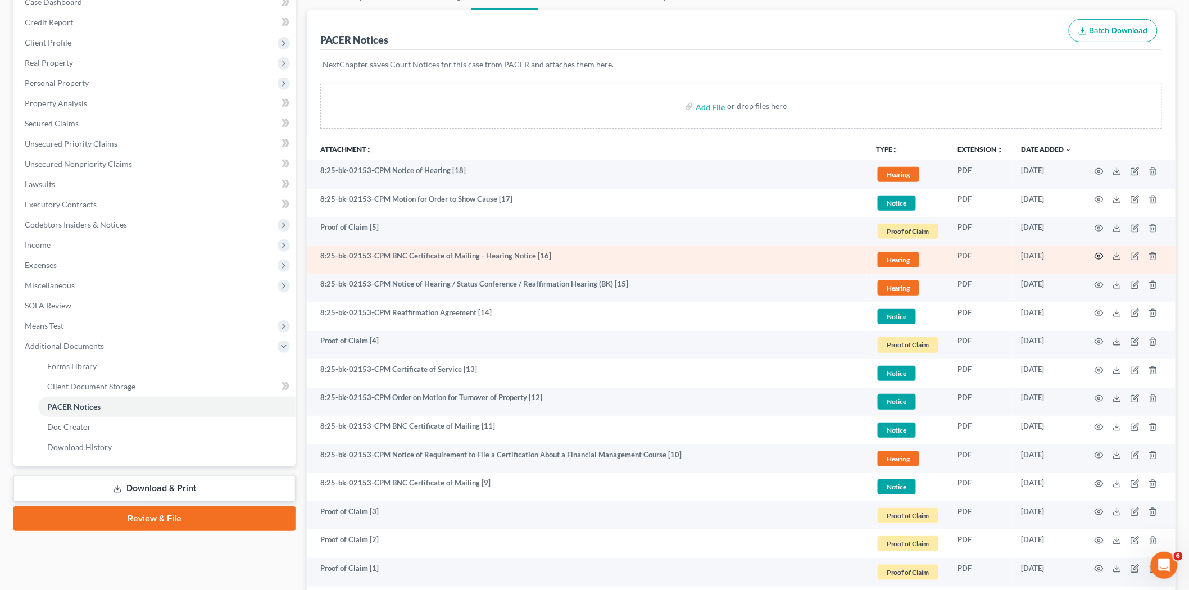
click at [1099, 257] on circle "button" at bounding box center [1099, 256] width 2 height 2
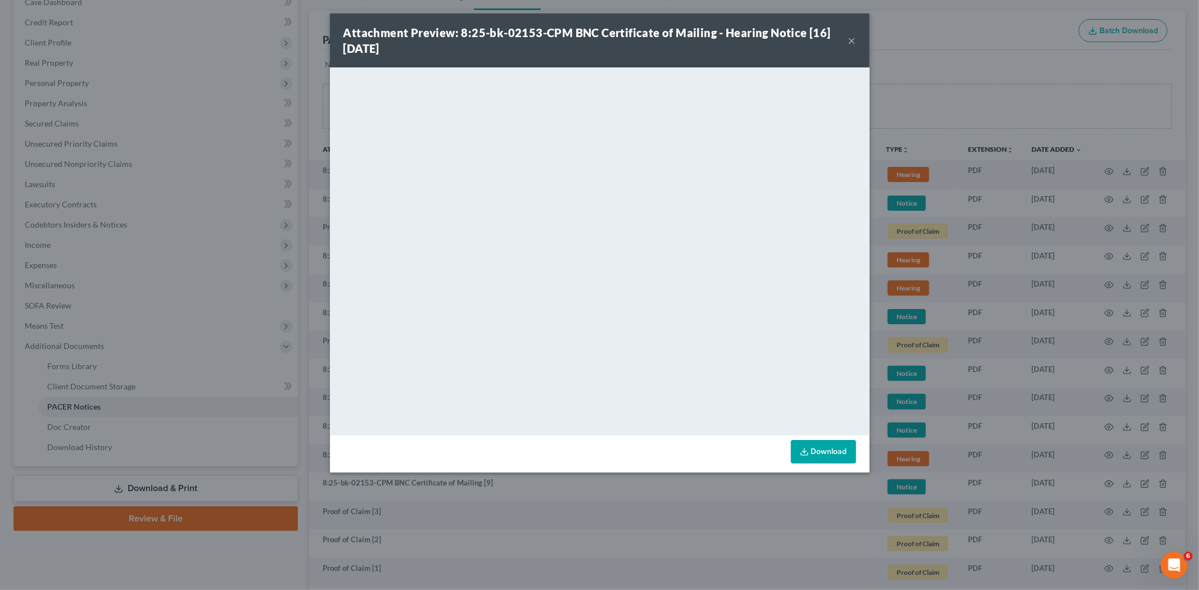
click at [851, 40] on button "×" at bounding box center [852, 40] width 8 height 13
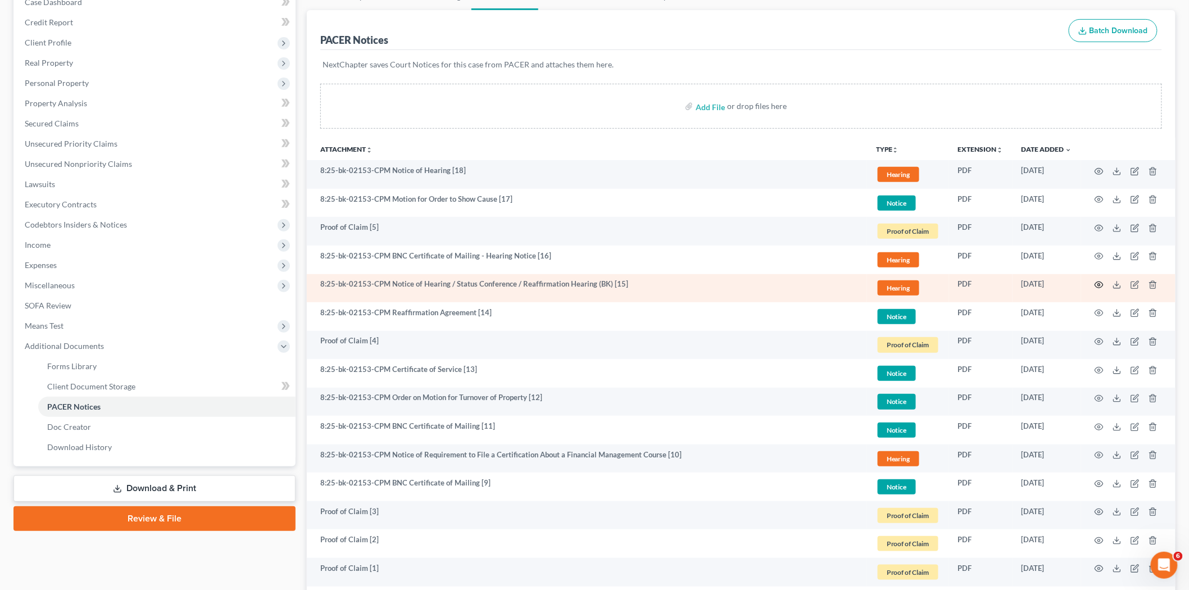
click at [1100, 284] on icon "button" at bounding box center [1099, 284] width 9 height 9
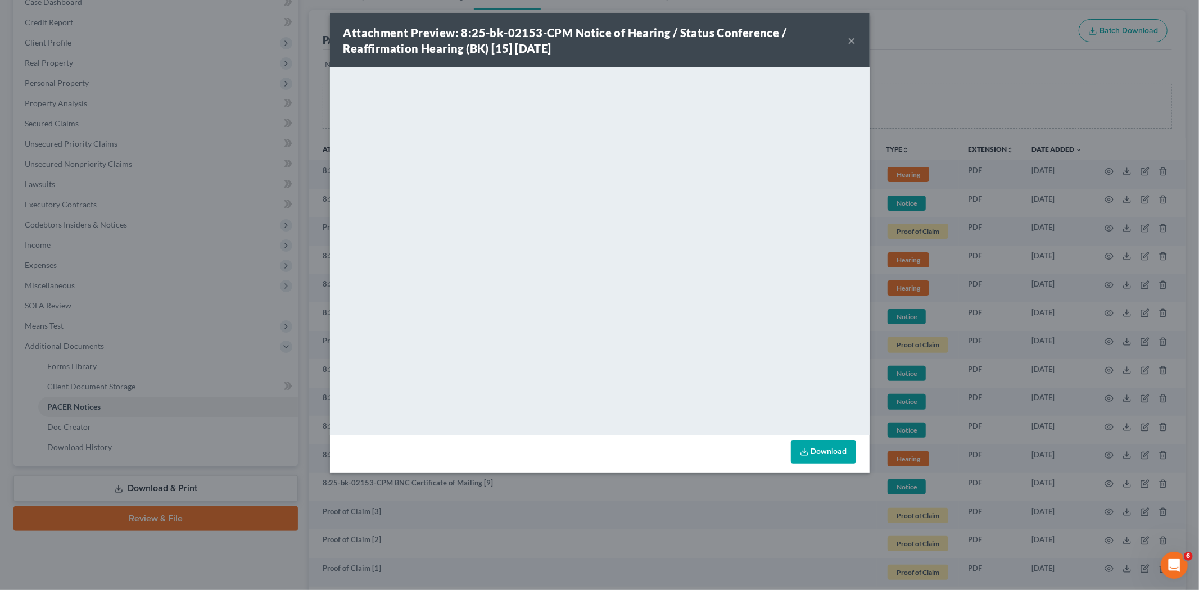
click at [849, 43] on button "×" at bounding box center [852, 40] width 8 height 13
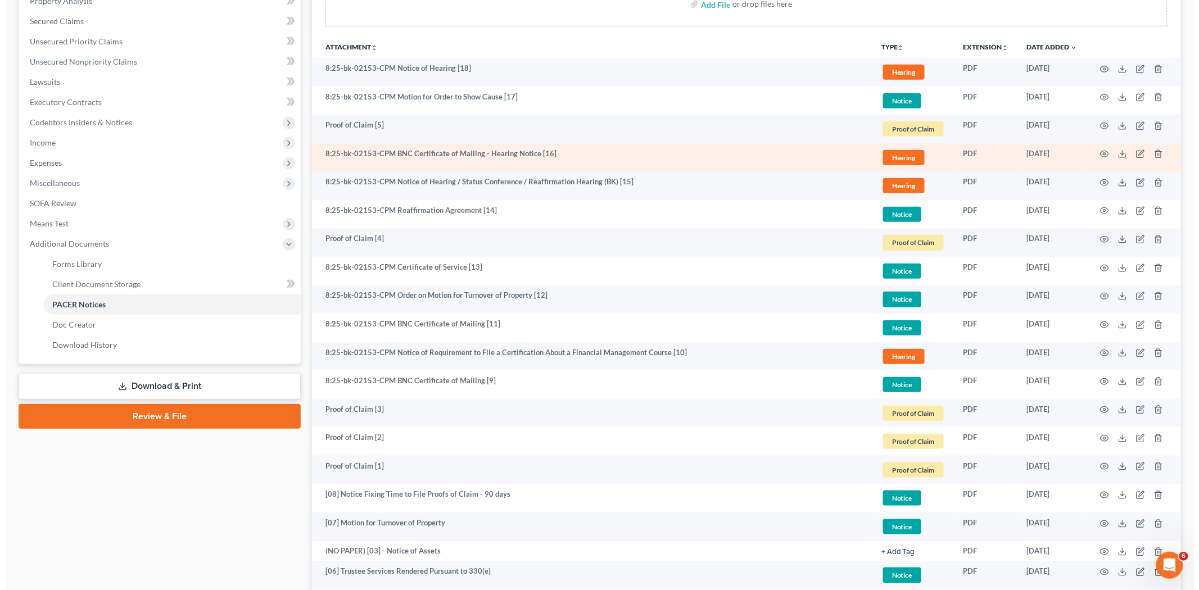
scroll to position [250, 0]
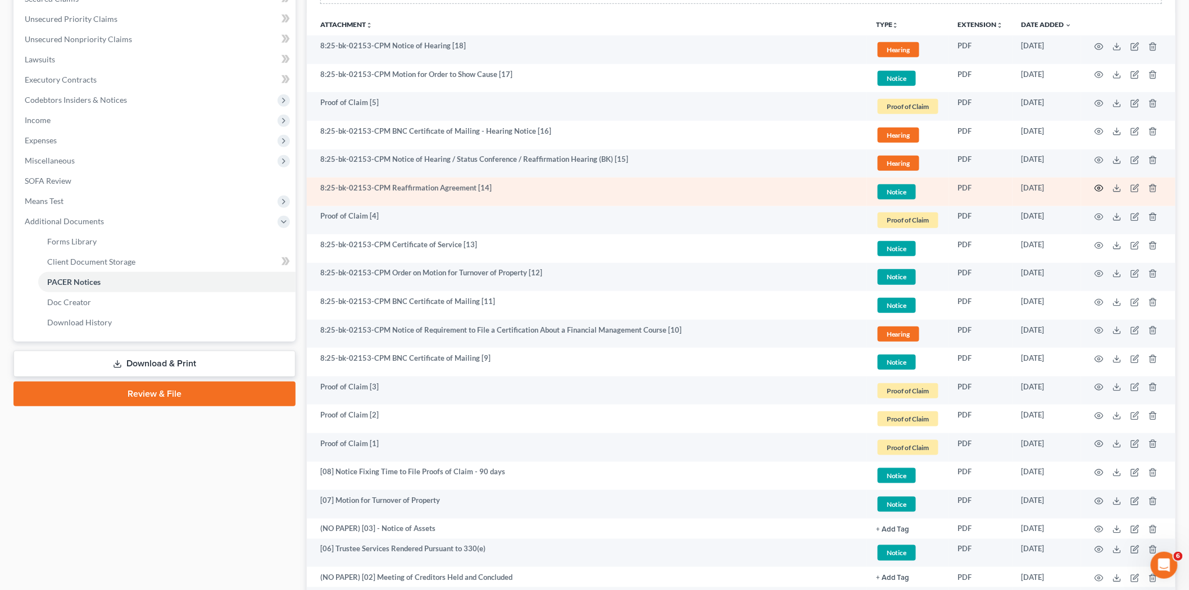
click at [1097, 185] on icon "button" at bounding box center [1099, 188] width 8 height 6
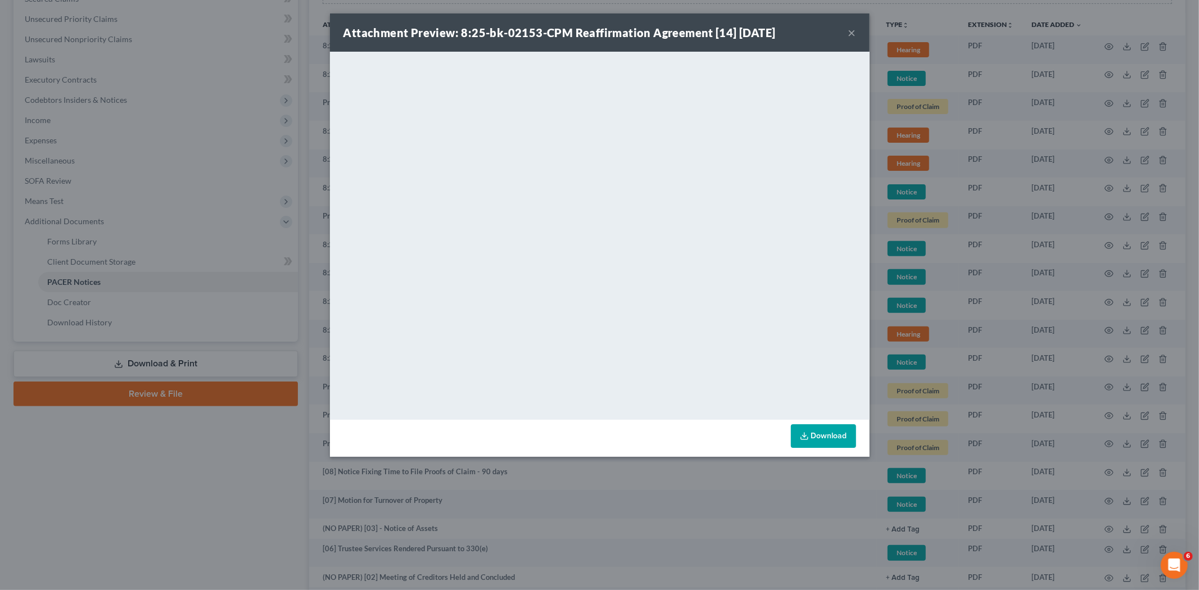
click at [855, 30] on button "×" at bounding box center [852, 32] width 8 height 13
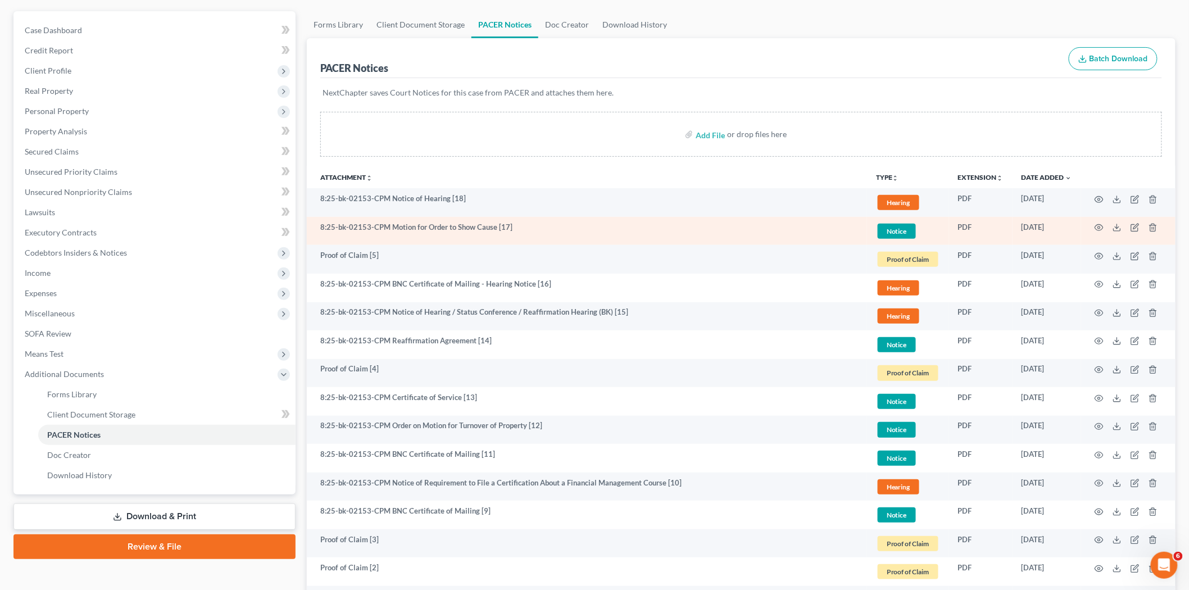
scroll to position [0, 0]
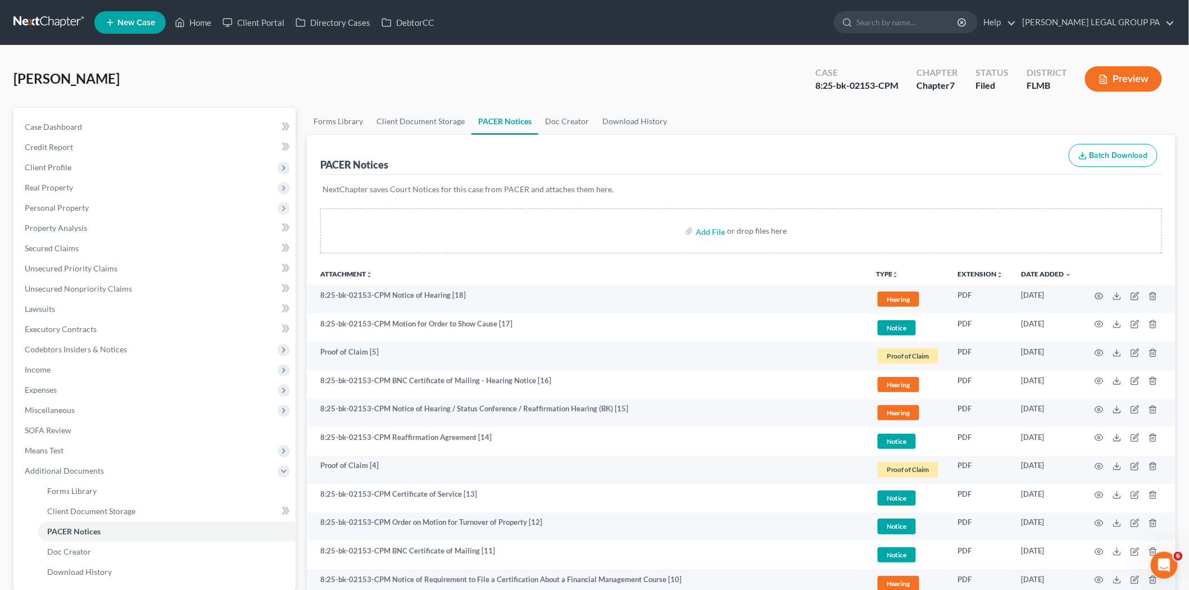
click at [37, 15] on link at bounding box center [49, 22] width 72 height 20
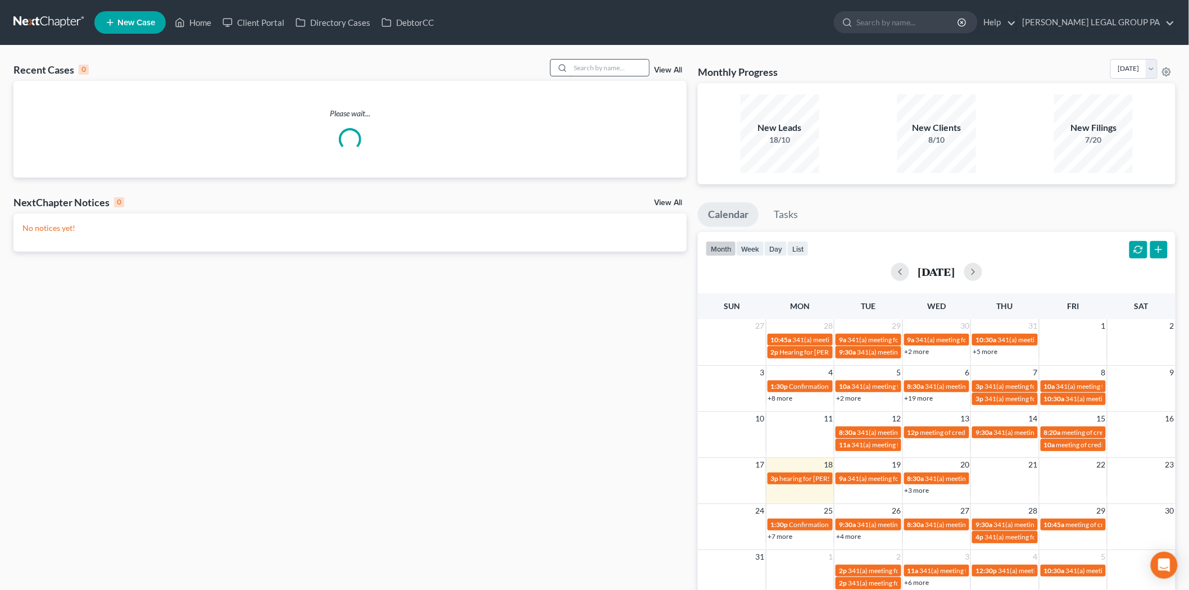
click at [589, 63] on input "search" at bounding box center [609, 68] width 79 height 16
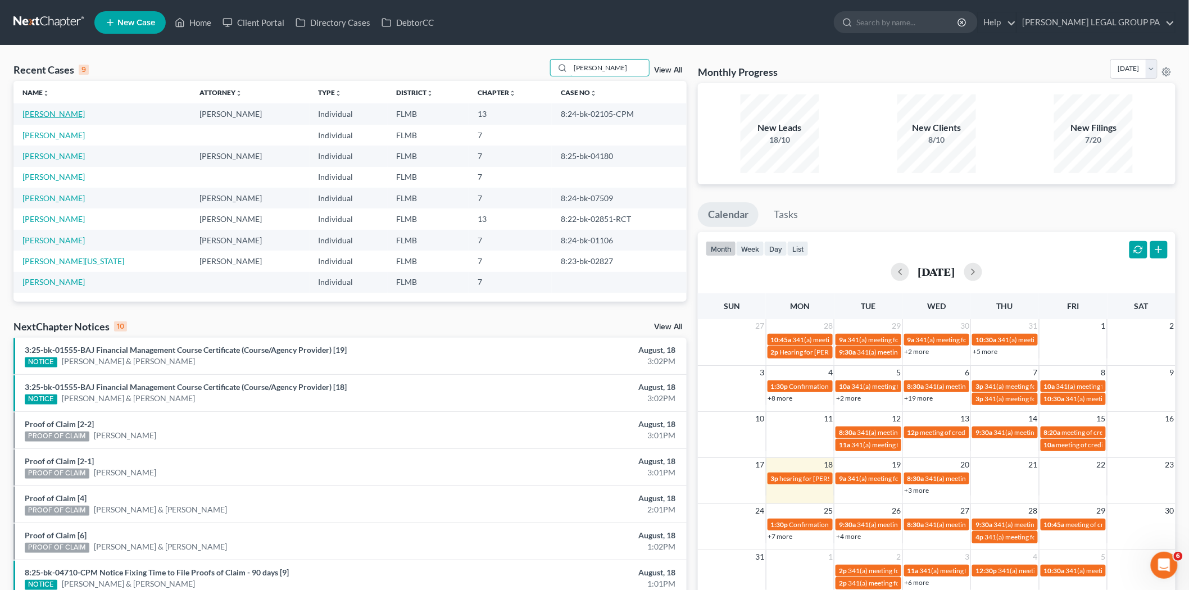
type input "[PERSON_NAME]"
click at [35, 112] on link "[PERSON_NAME]" at bounding box center [53, 114] width 62 height 10
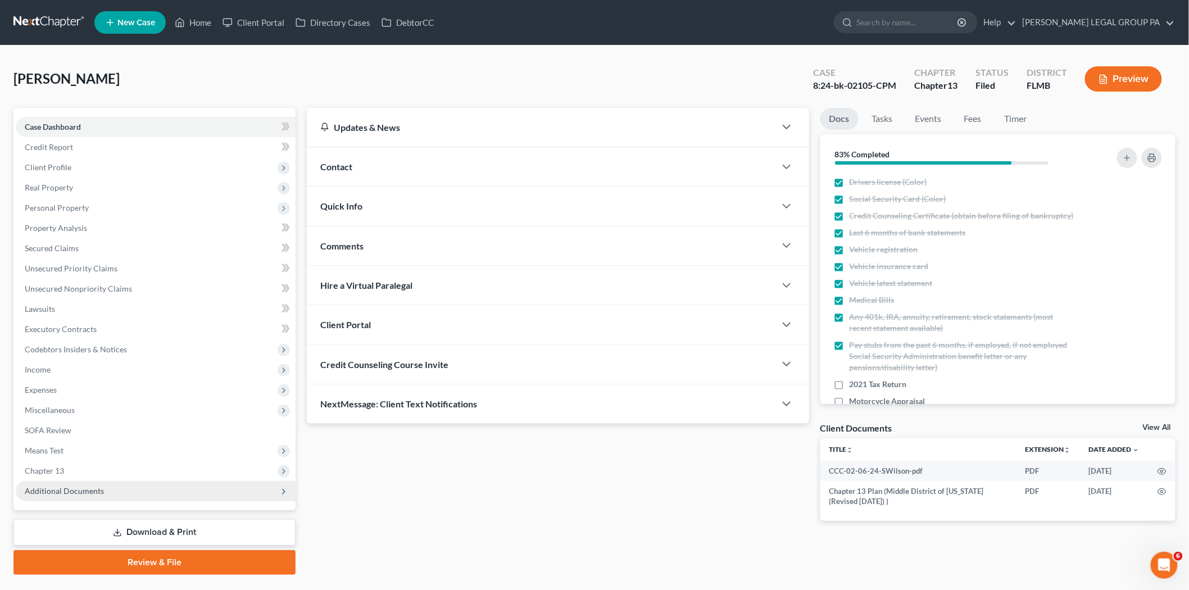
click at [198, 496] on span "Additional Documents" at bounding box center [156, 491] width 280 height 20
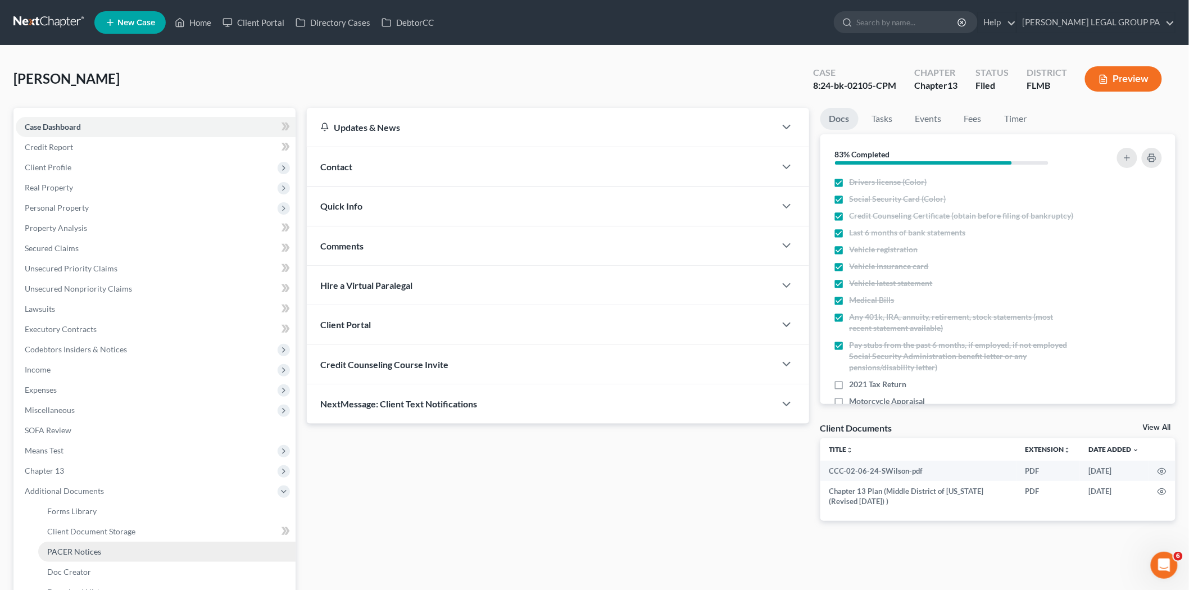
click at [162, 554] on link "PACER Notices" at bounding box center [166, 552] width 257 height 20
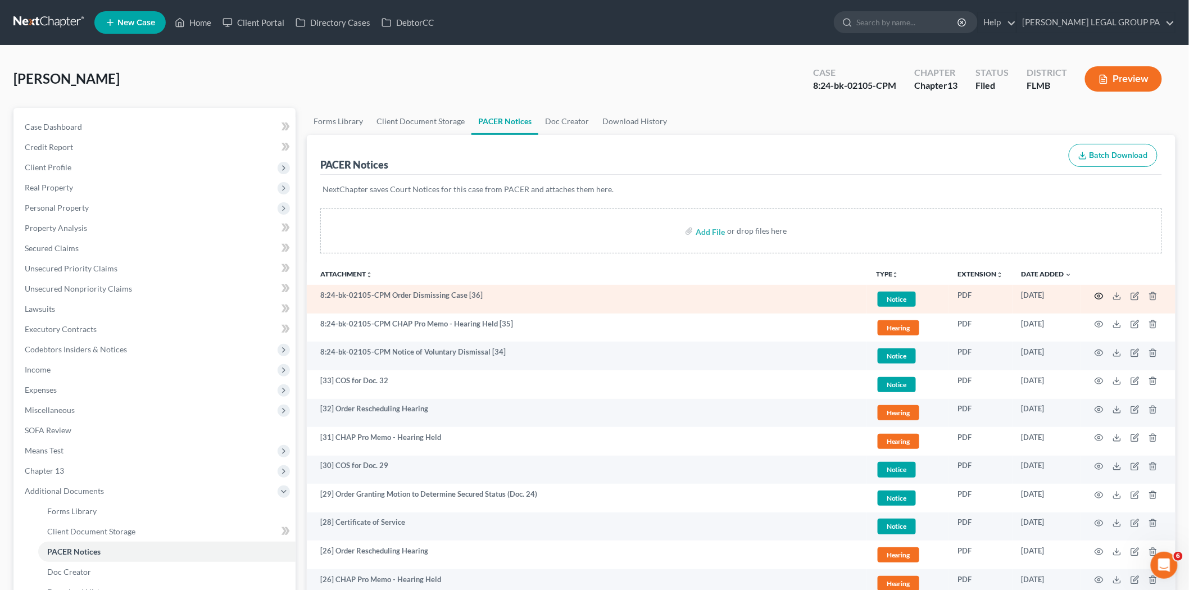
click at [1102, 293] on icon "button" at bounding box center [1099, 296] width 9 height 9
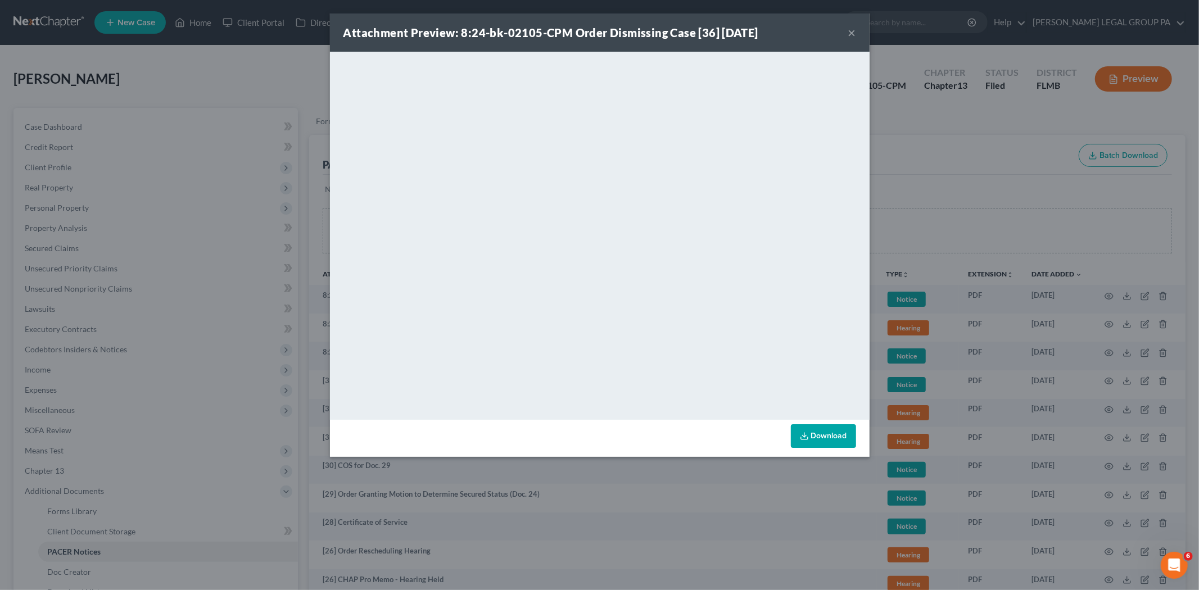
click at [853, 29] on button "×" at bounding box center [852, 32] width 8 height 13
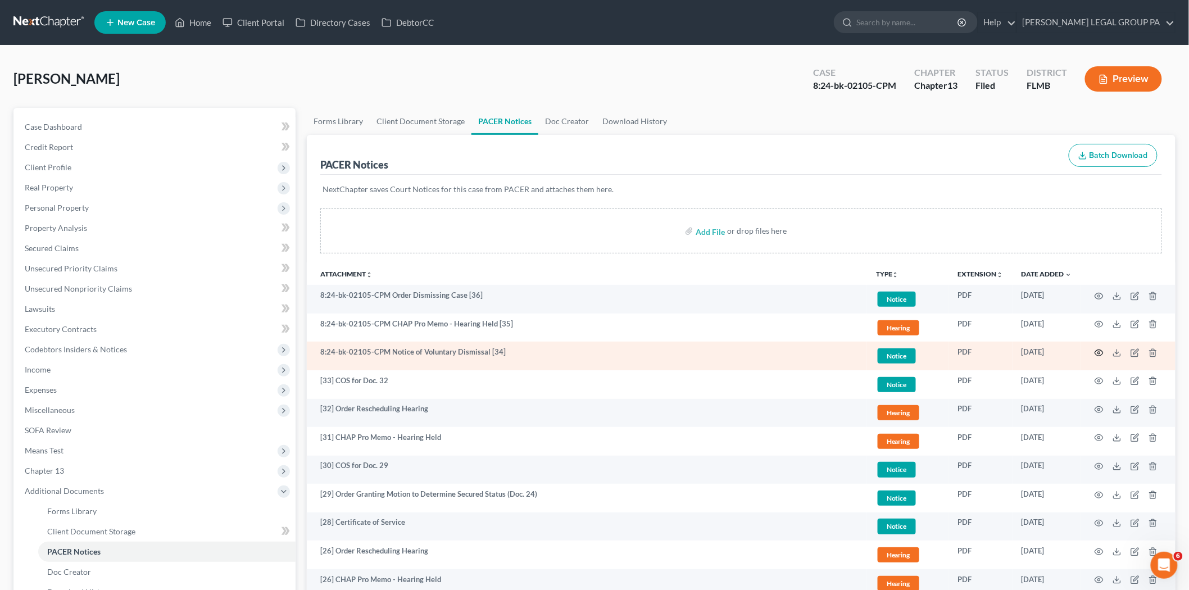
click at [1098, 351] on icon "button" at bounding box center [1099, 352] width 9 height 9
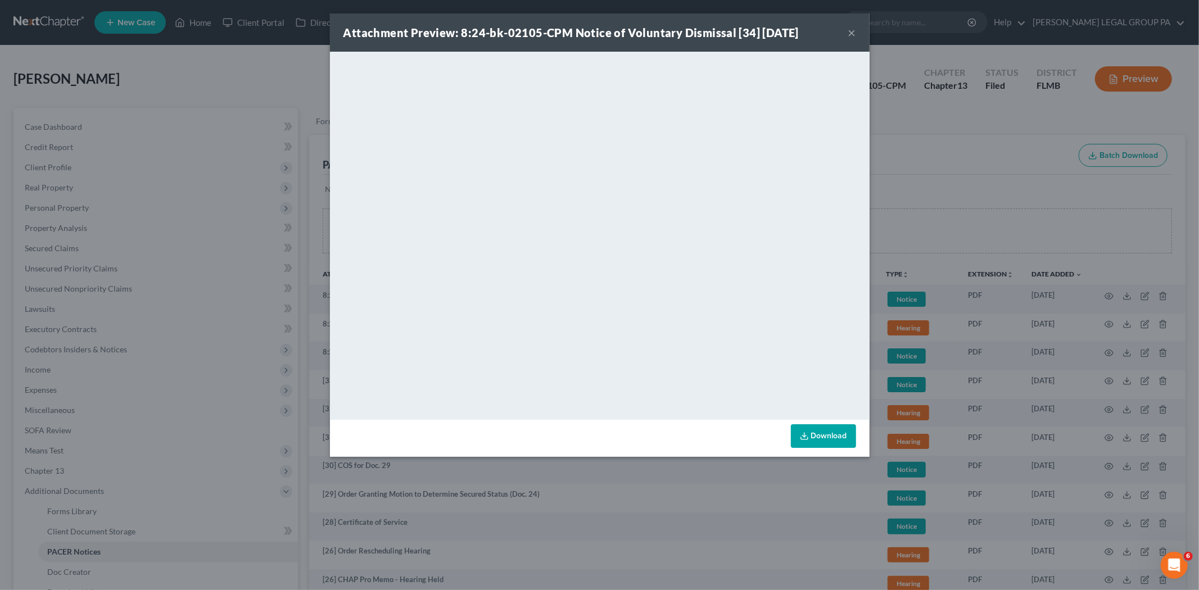
click at [850, 34] on button "×" at bounding box center [852, 32] width 8 height 13
